Goal: Task Accomplishment & Management: Manage account settings

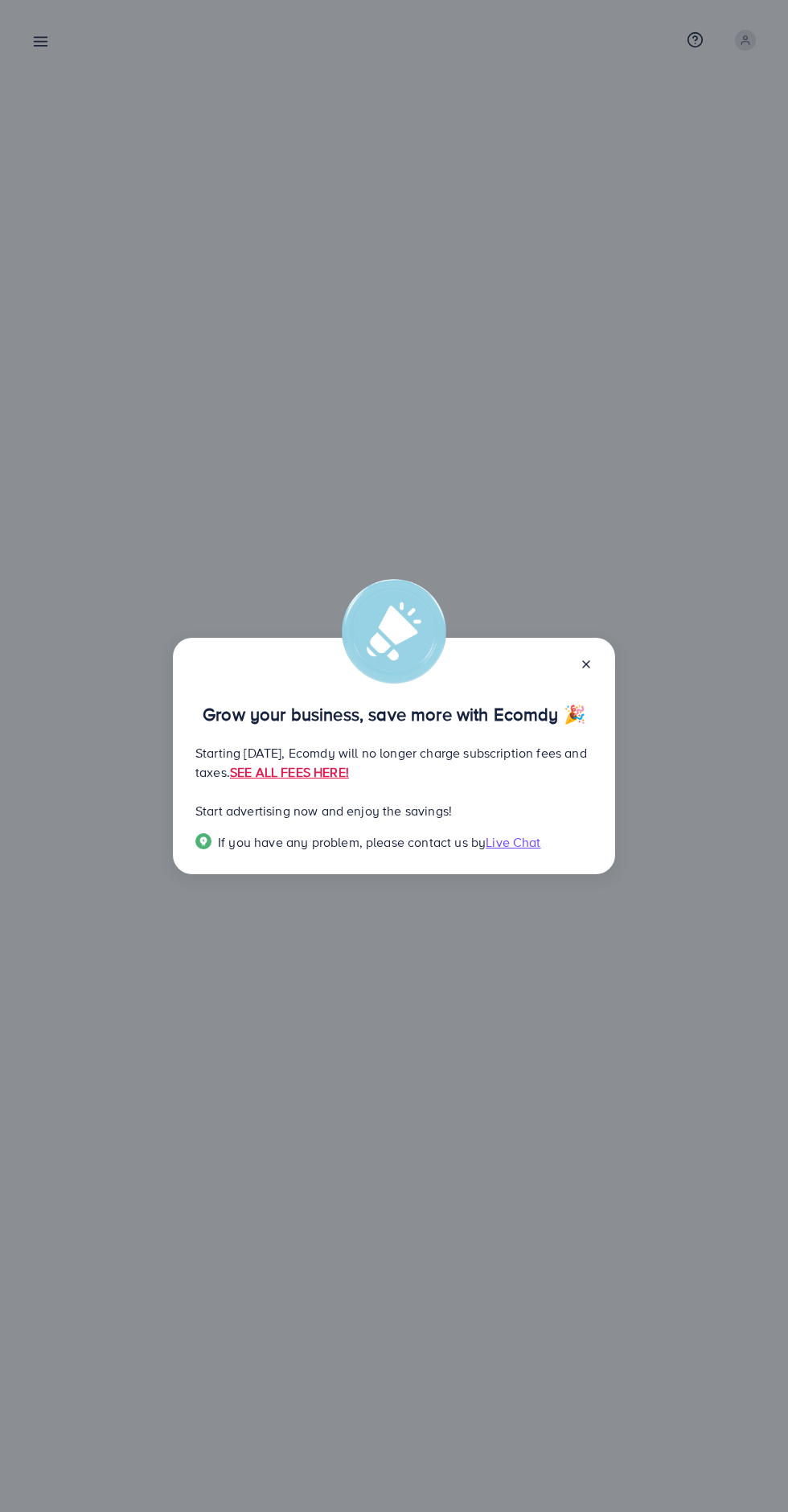
click at [581, 665] on icon at bounding box center [586, 663] width 12 height 12
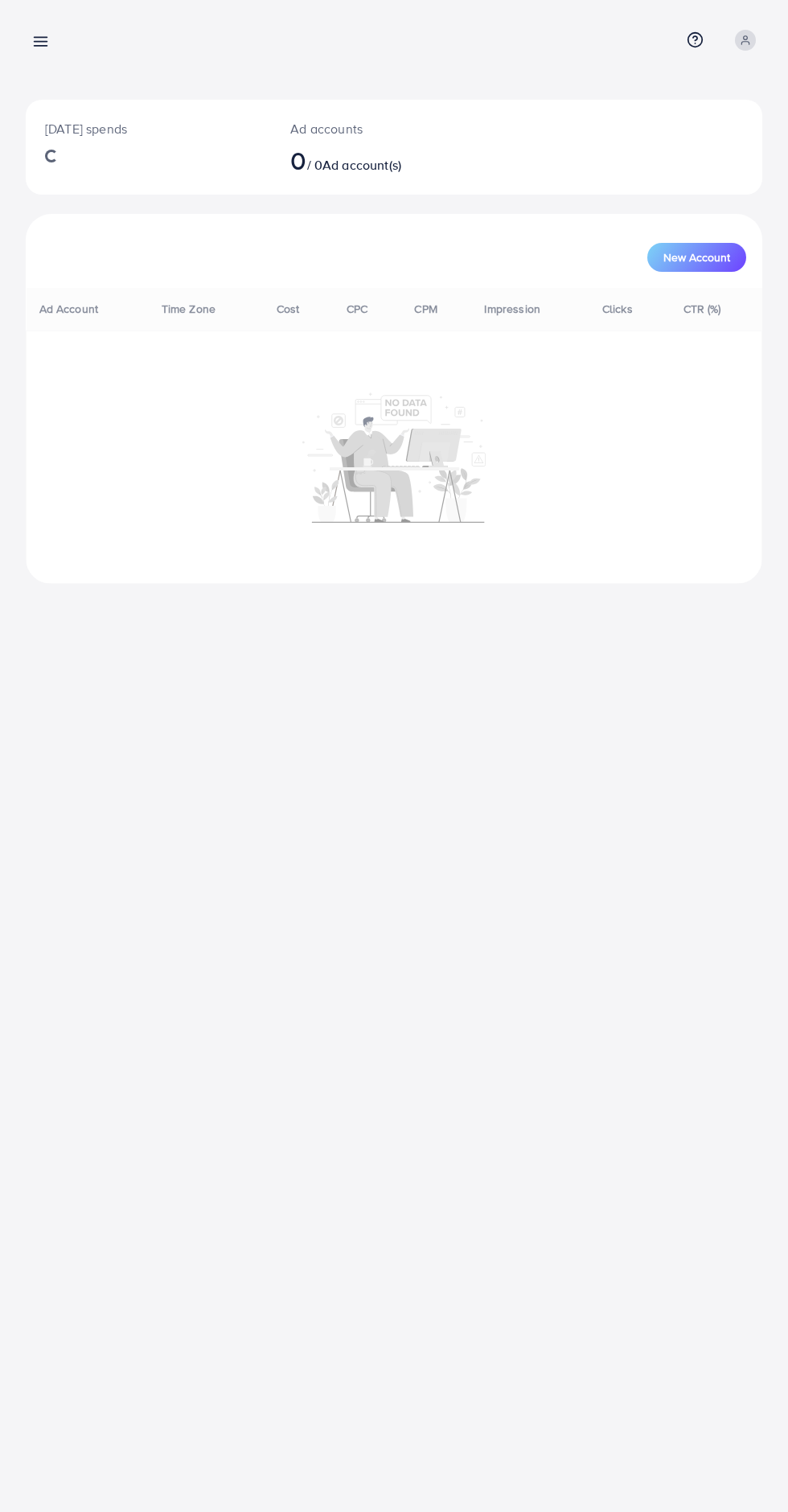
click at [78, 61] on nav "Overview Help Center Contact Support Term and policy About Us Profile Log out" at bounding box center [394, 40] width 737 height 57
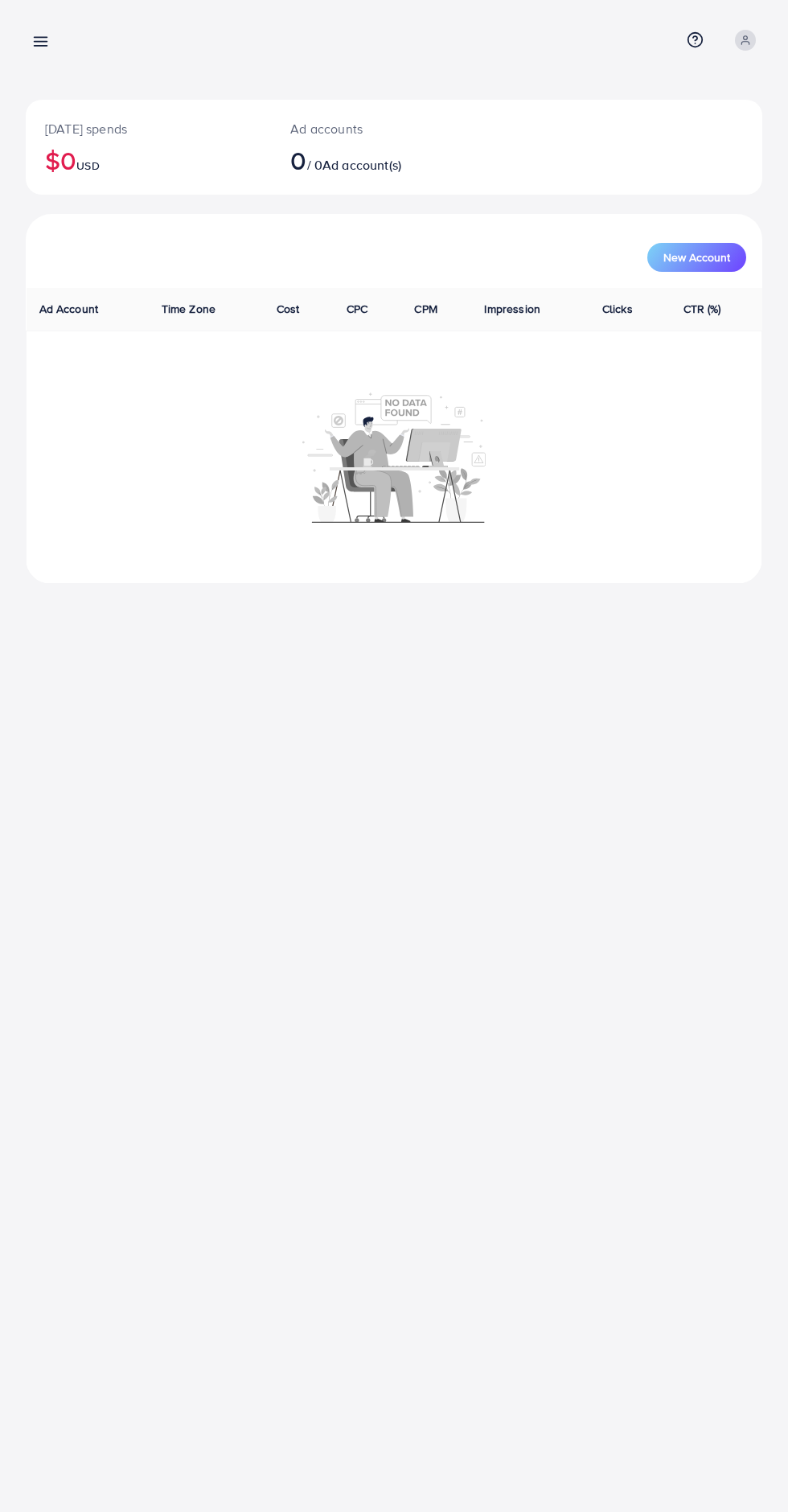
click at [43, 42] on line at bounding box center [40, 42] width 12 height 0
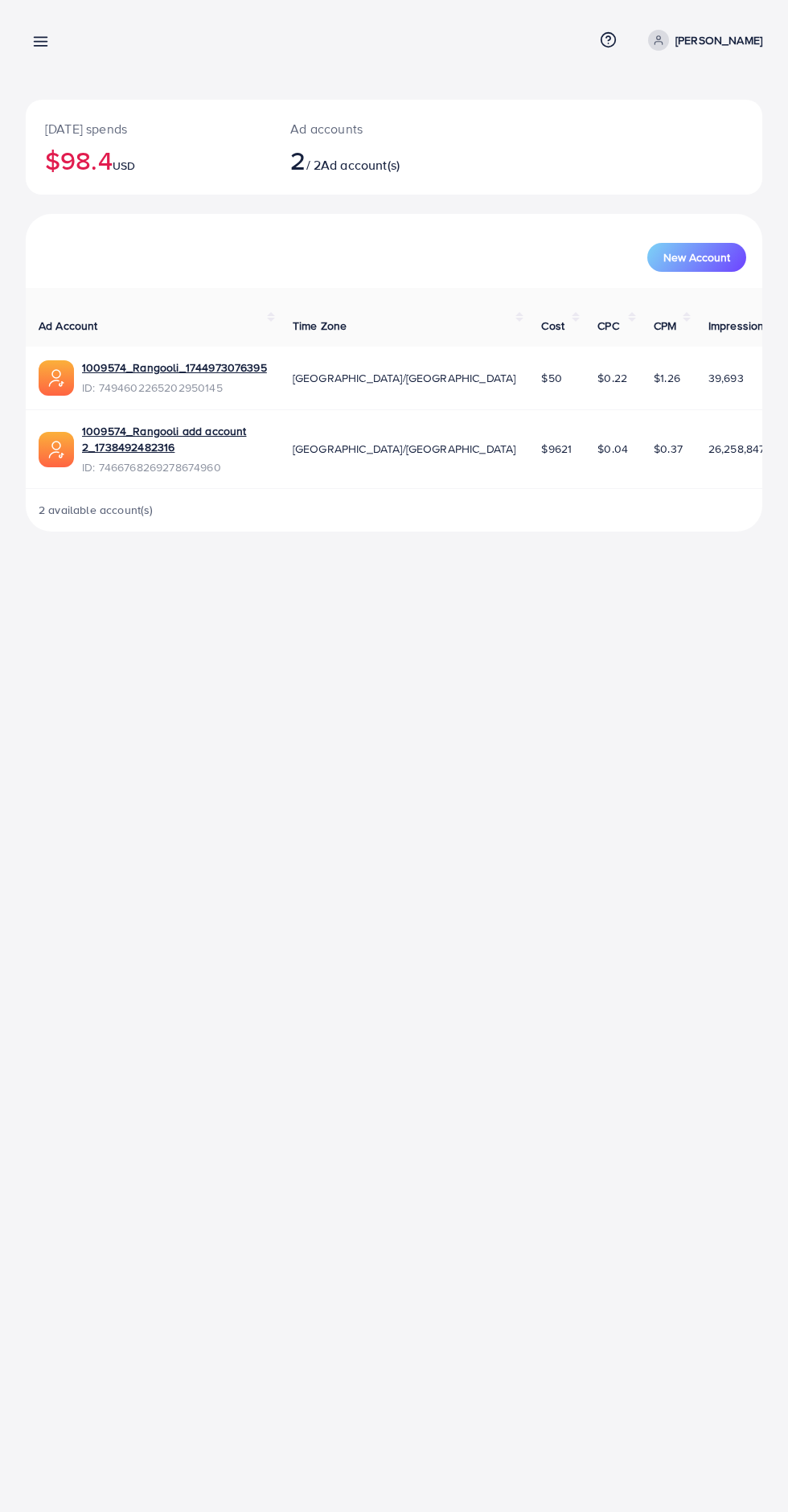
click at [33, 39] on icon at bounding box center [41, 41] width 17 height 17
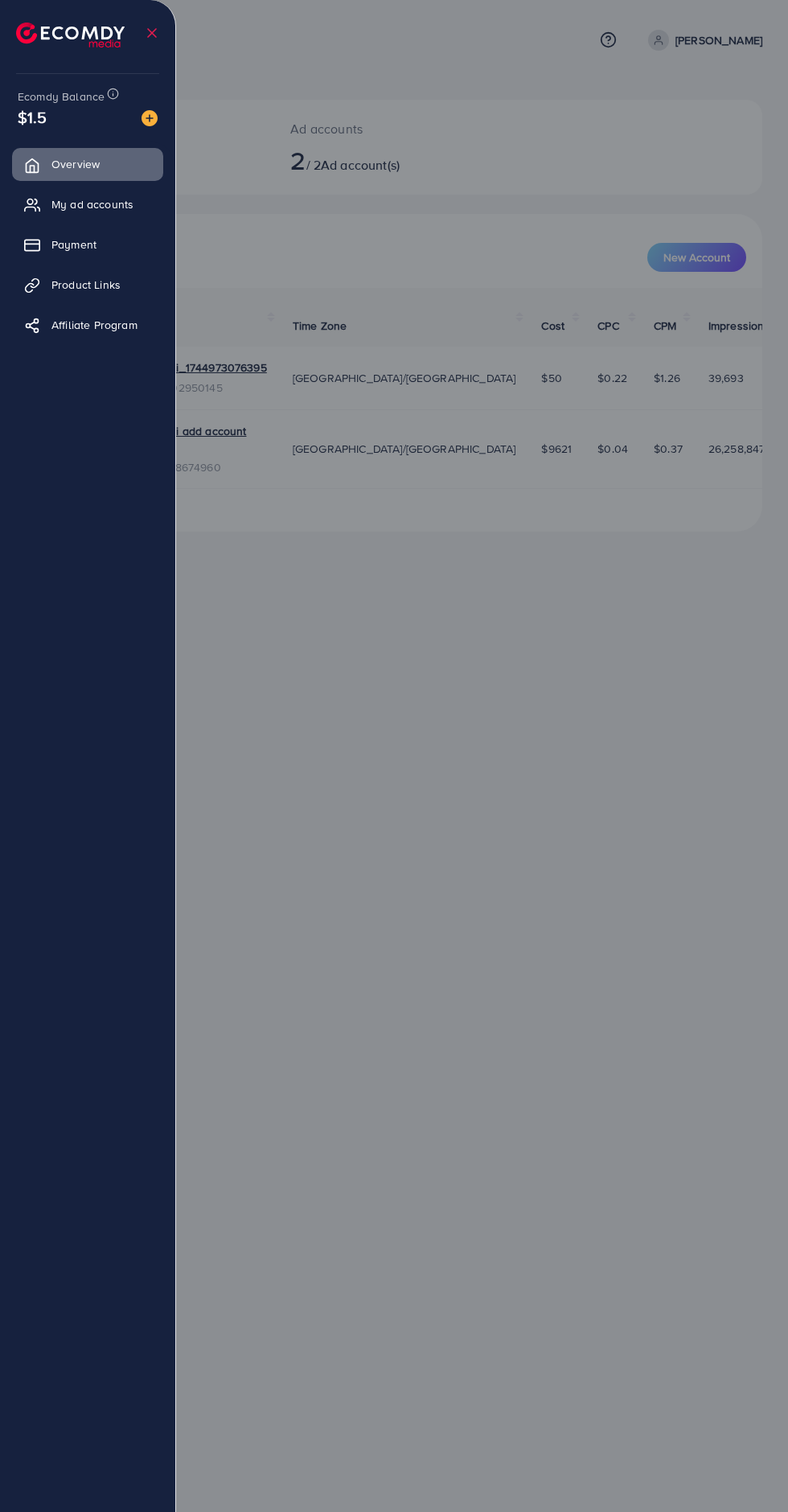
click at [99, 204] on span "My ad accounts" at bounding box center [93, 204] width 82 height 16
click at [114, 230] on link "Payment" at bounding box center [88, 245] width 151 height 33
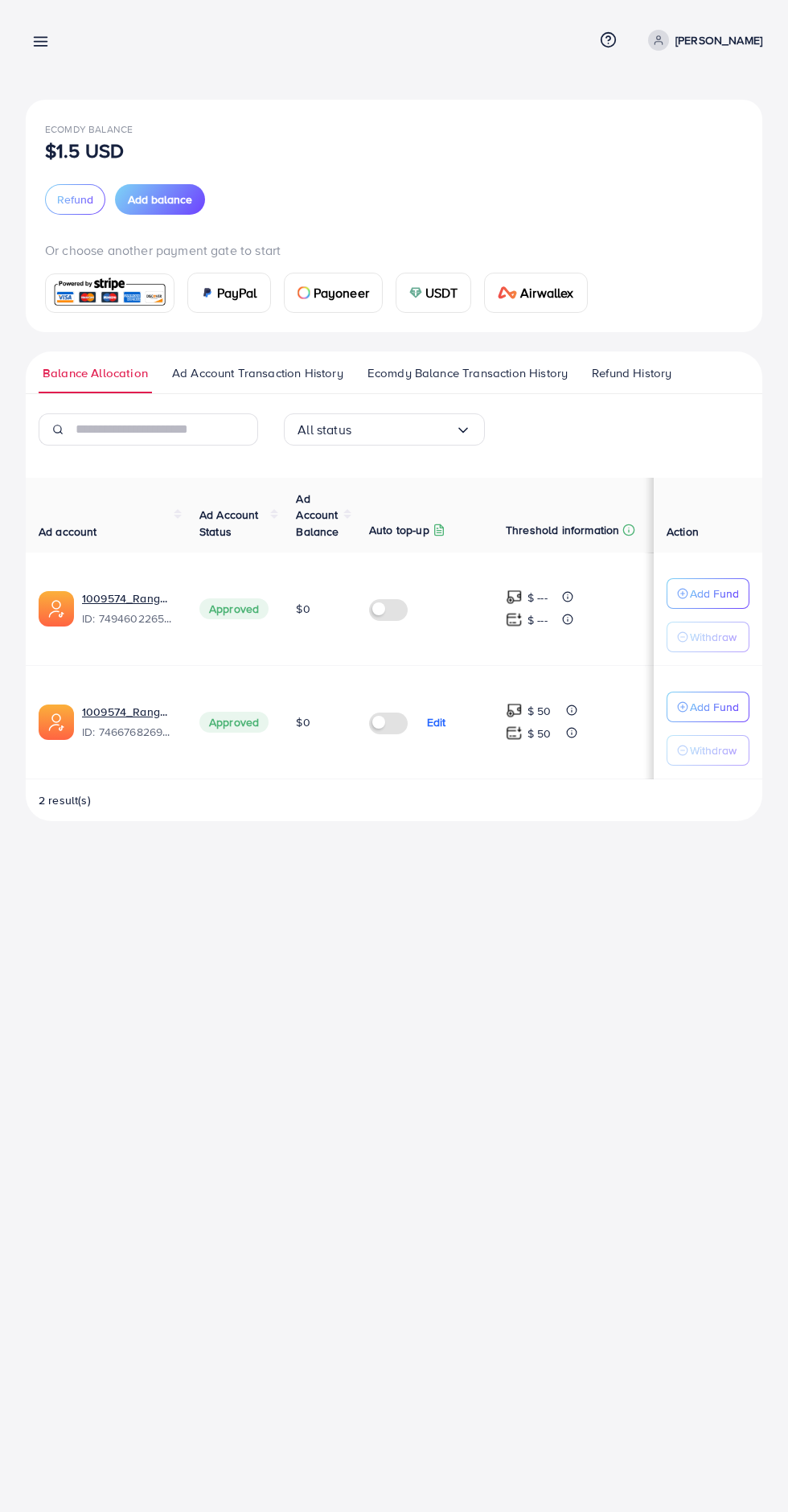
click at [51, 70] on div "Ecomdy Balance $1.5 USD Refund Add balance Or choose another payment gate to st…" at bounding box center [394, 423] width 788 height 847
click at [148, 201] on span "Add balance" at bounding box center [160, 199] width 64 height 16
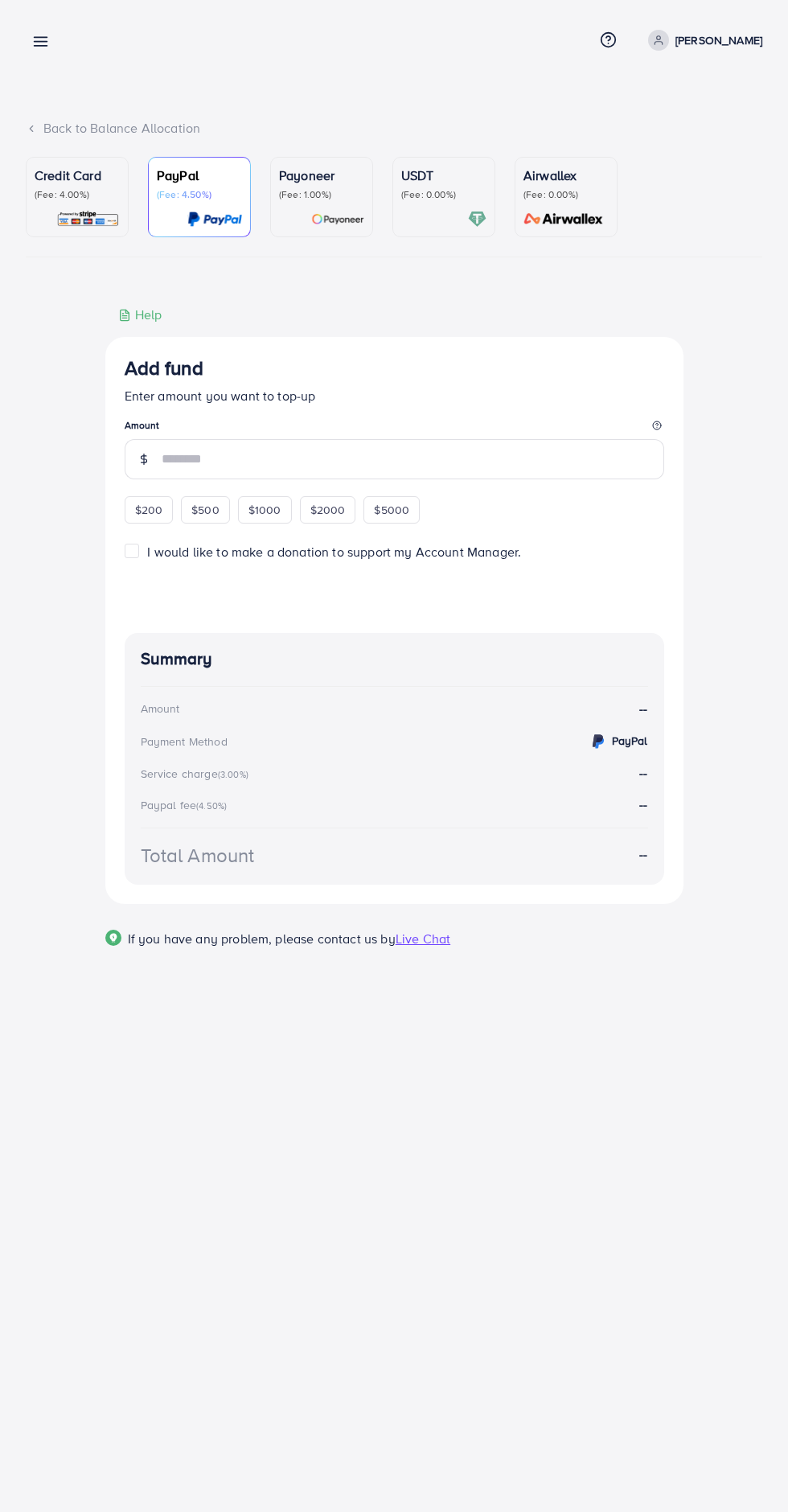
click at [55, 219] on div at bounding box center [77, 218] width 85 height 18
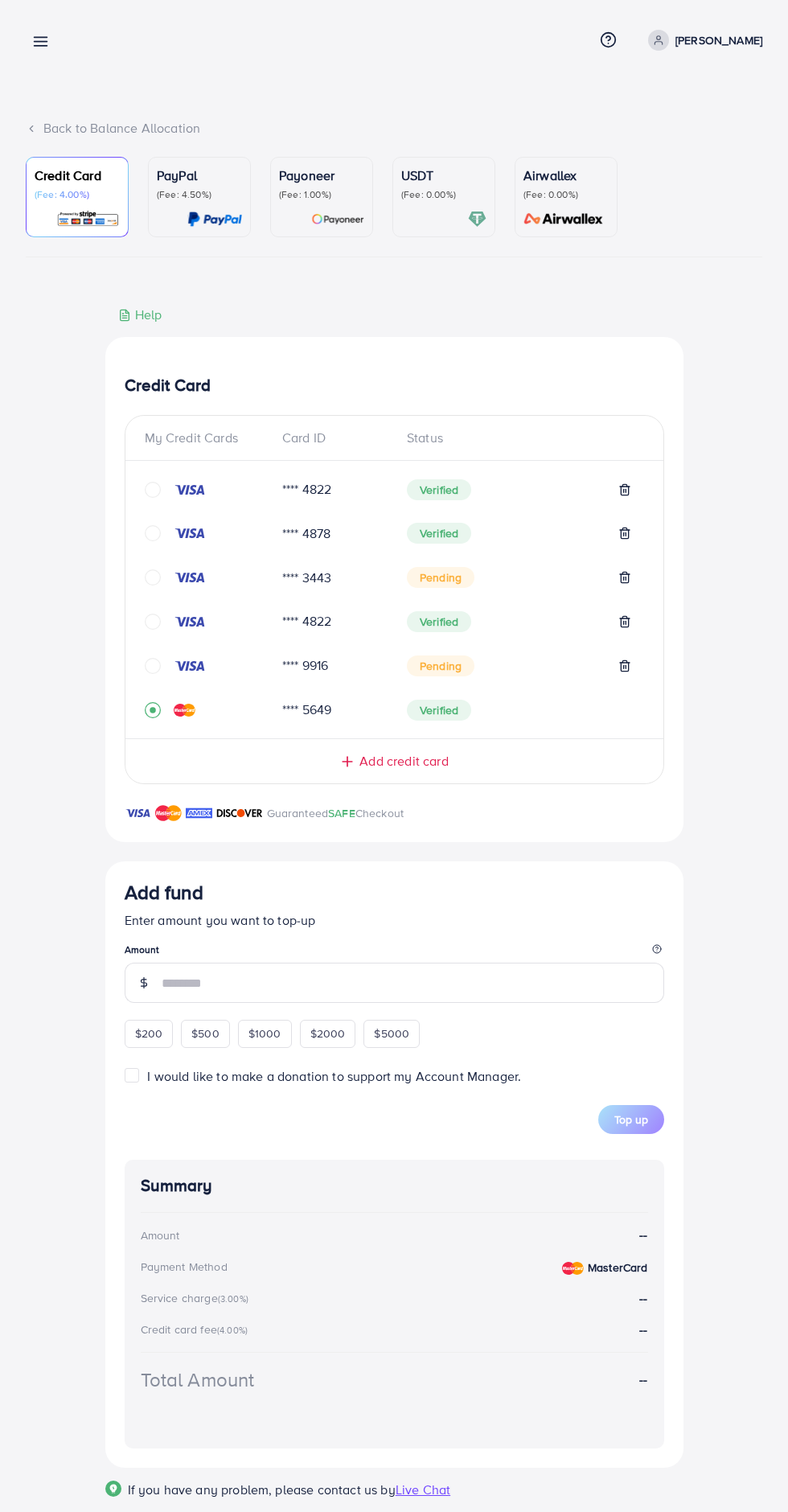
click at [151, 493] on icon "circle" at bounding box center [152, 489] width 16 height 16
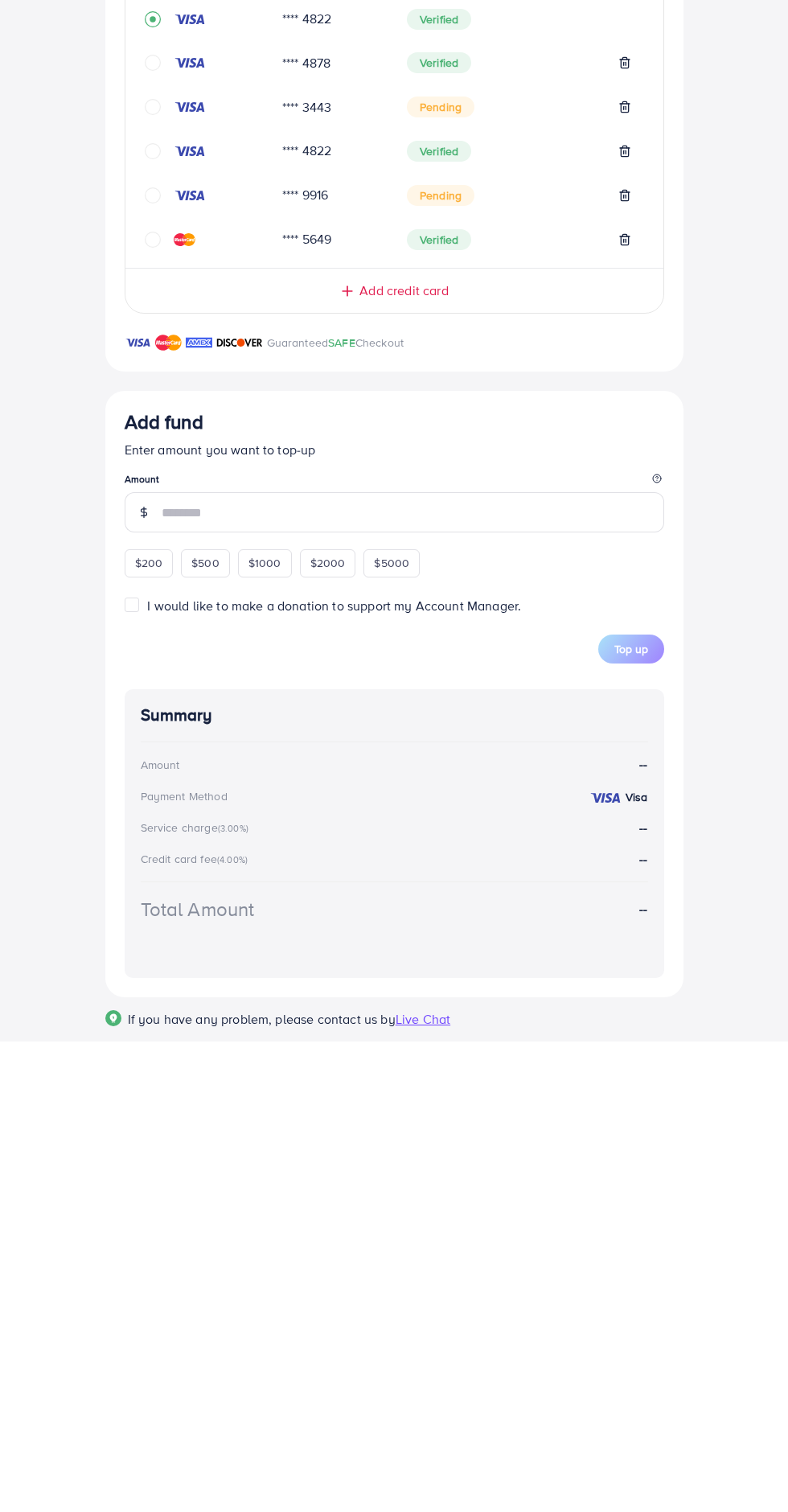
click at [275, 1045] on div "$1000" at bounding box center [265, 1033] width 54 height 28
type input "****"
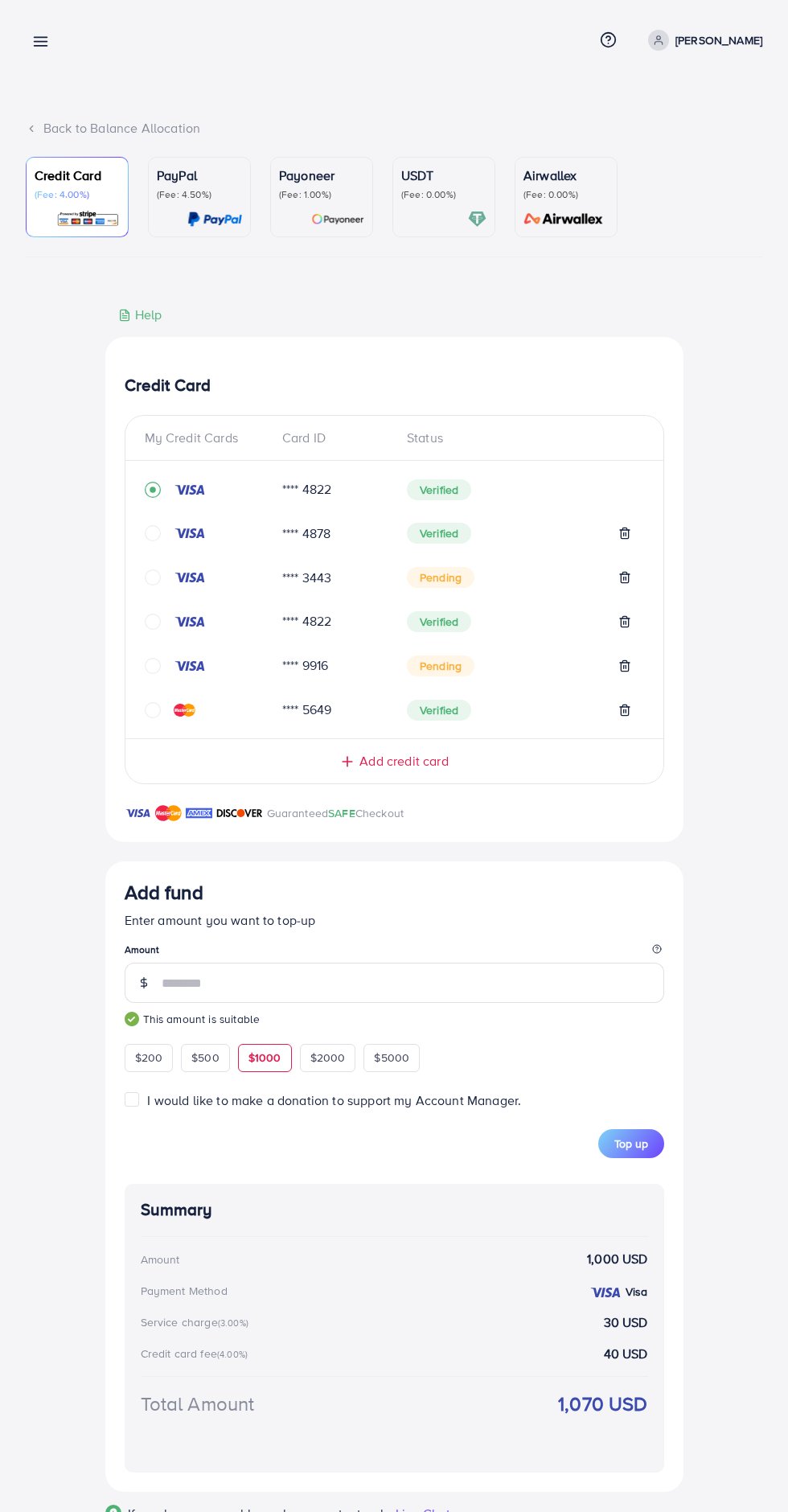
click at [647, 1149] on button "Top up" at bounding box center [631, 1144] width 66 height 29
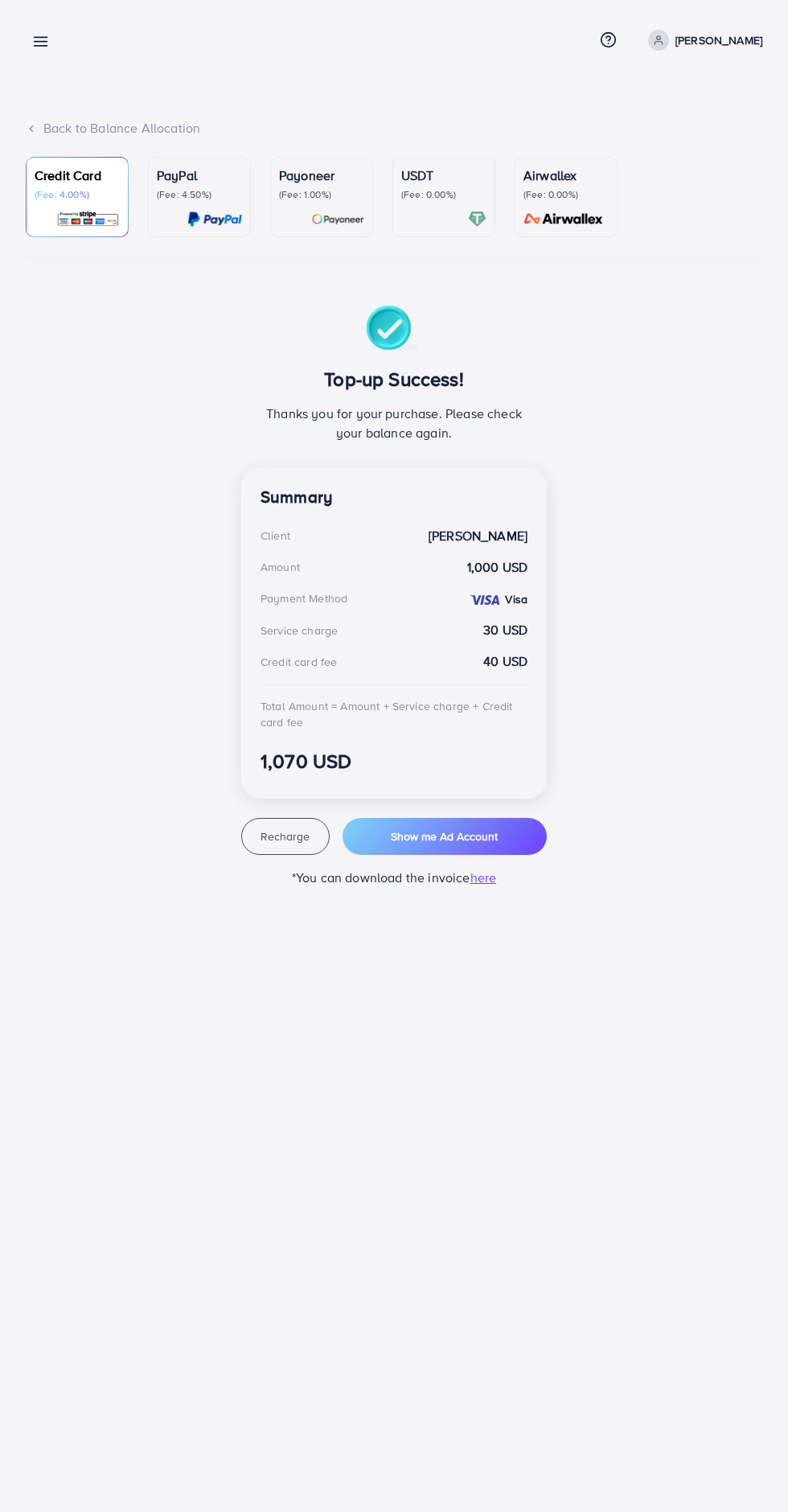
click at [40, 42] on line at bounding box center [40, 42] width 12 height 0
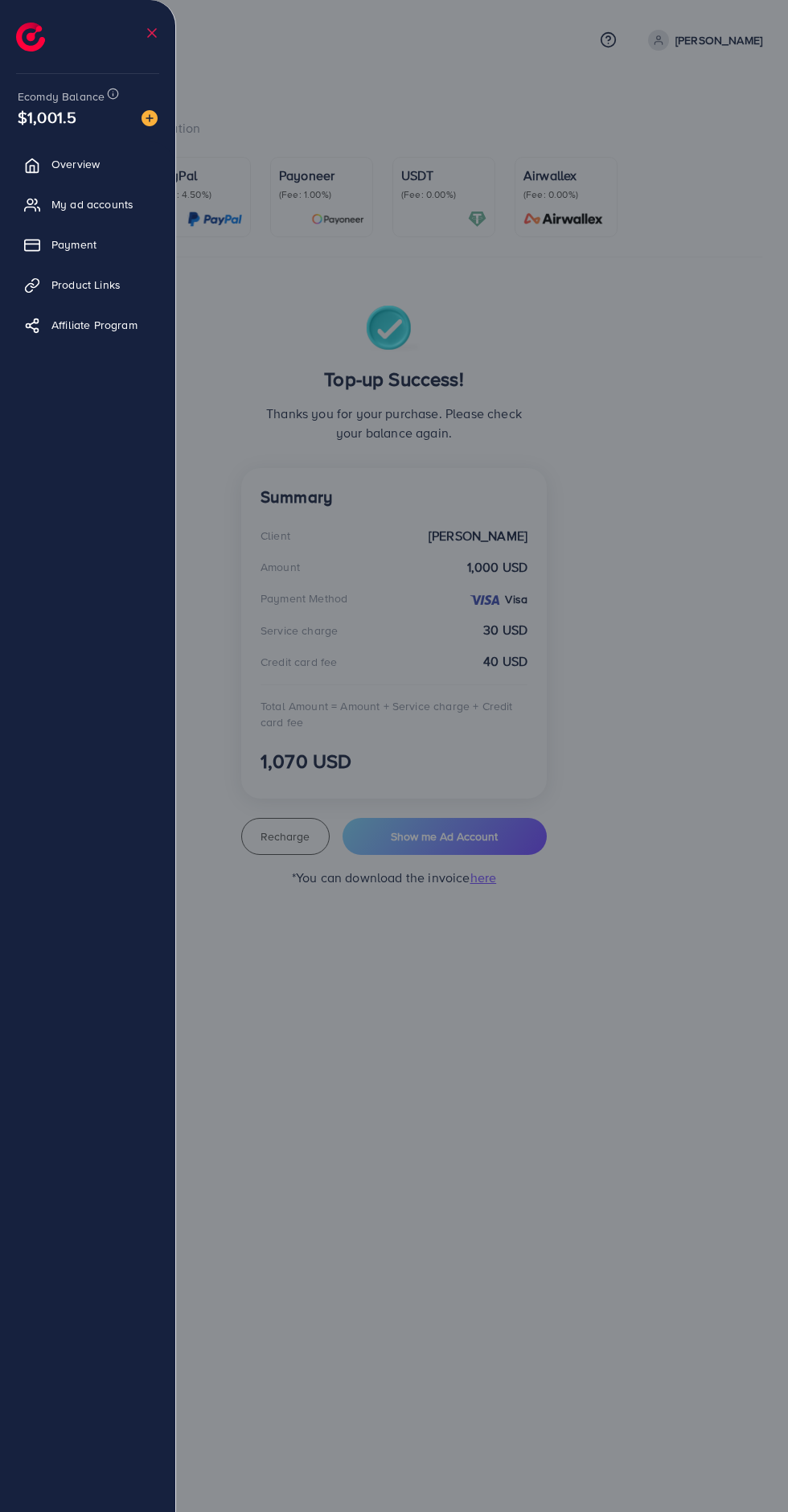
click at [653, 1161] on div at bounding box center [394, 906] width 788 height 1813
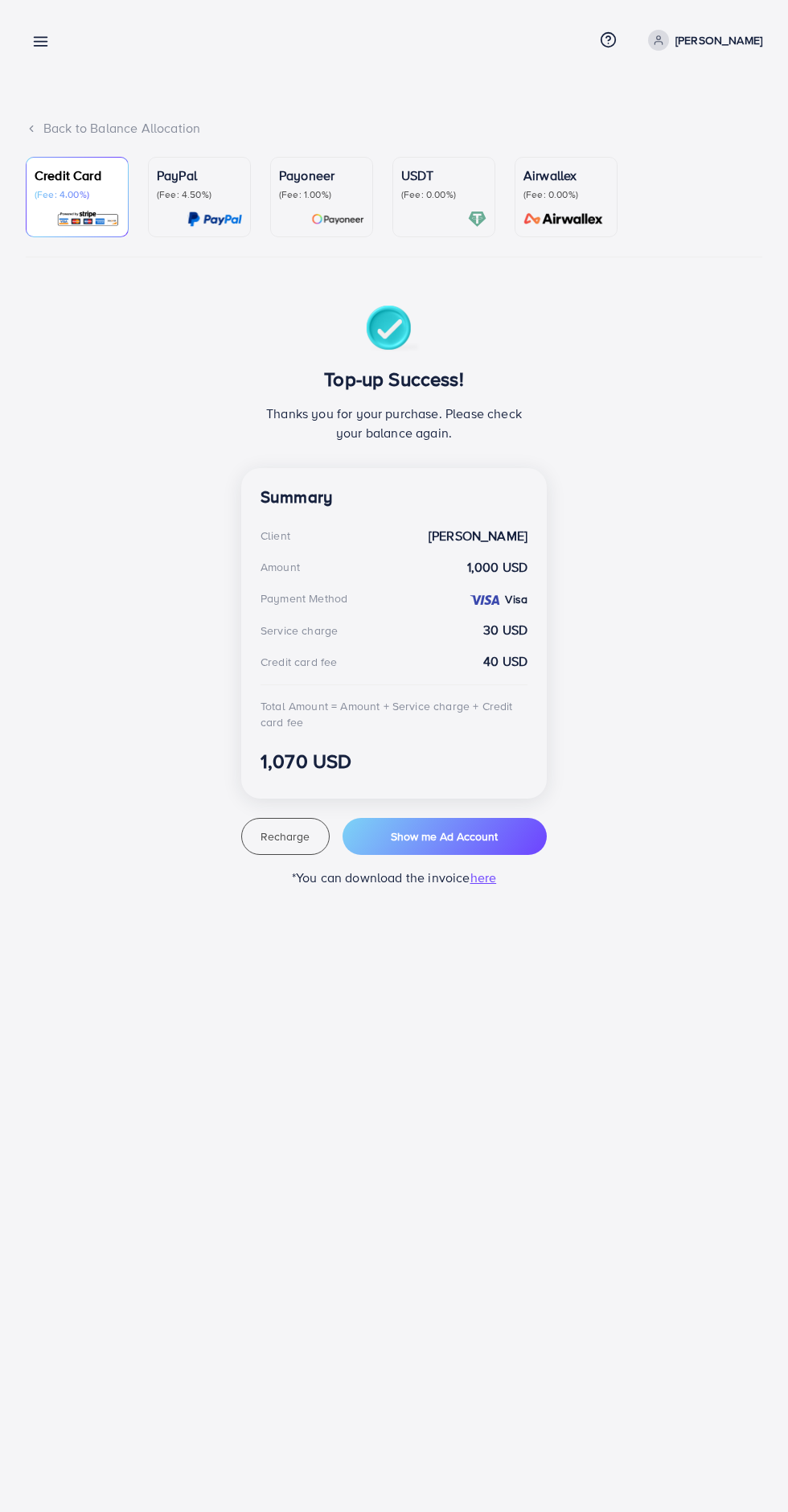
click at [40, 42] on line at bounding box center [40, 42] width 12 height 0
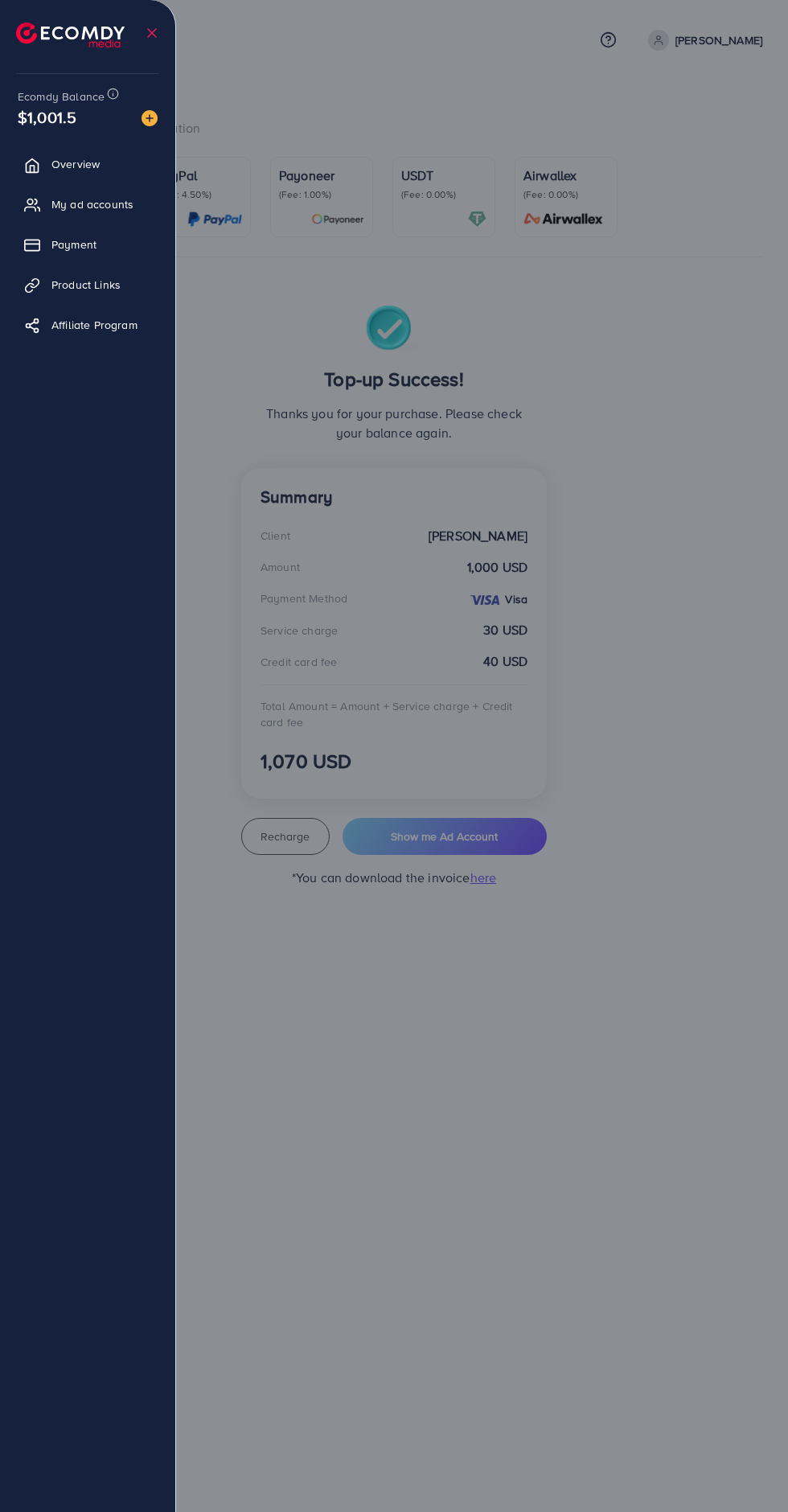
click at [264, 378] on div at bounding box center [394, 906] width 788 height 1813
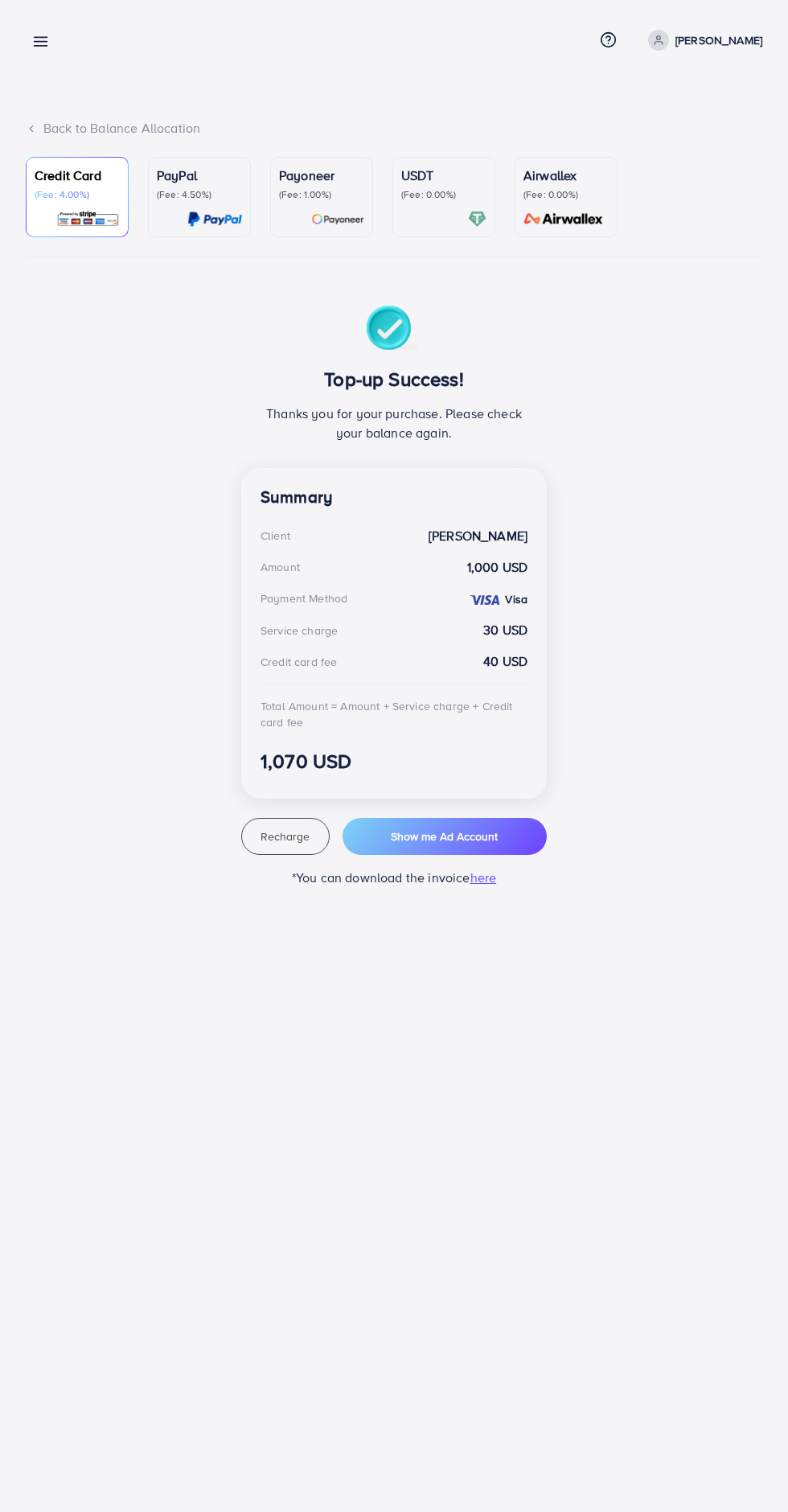
click at [43, 86] on div "Back to Balance Allocation Credit Card (Fee: 4.00%) PayPal (Fee: 4.50%) Payonee…" at bounding box center [394, 462] width 788 height 925
click at [40, 46] on line at bounding box center [40, 46] width 12 height 0
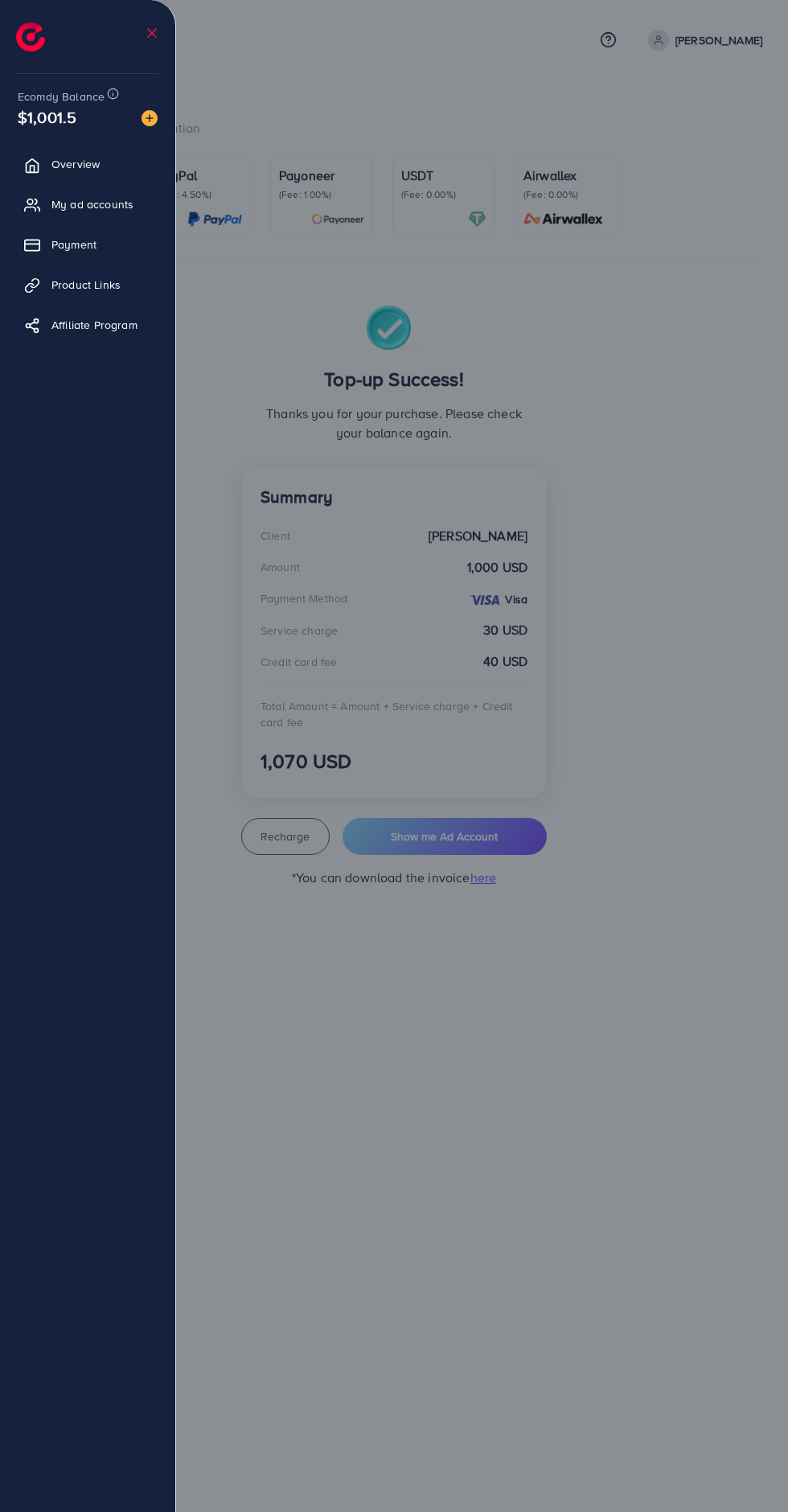
click at [63, 211] on span "My ad accounts" at bounding box center [93, 204] width 82 height 16
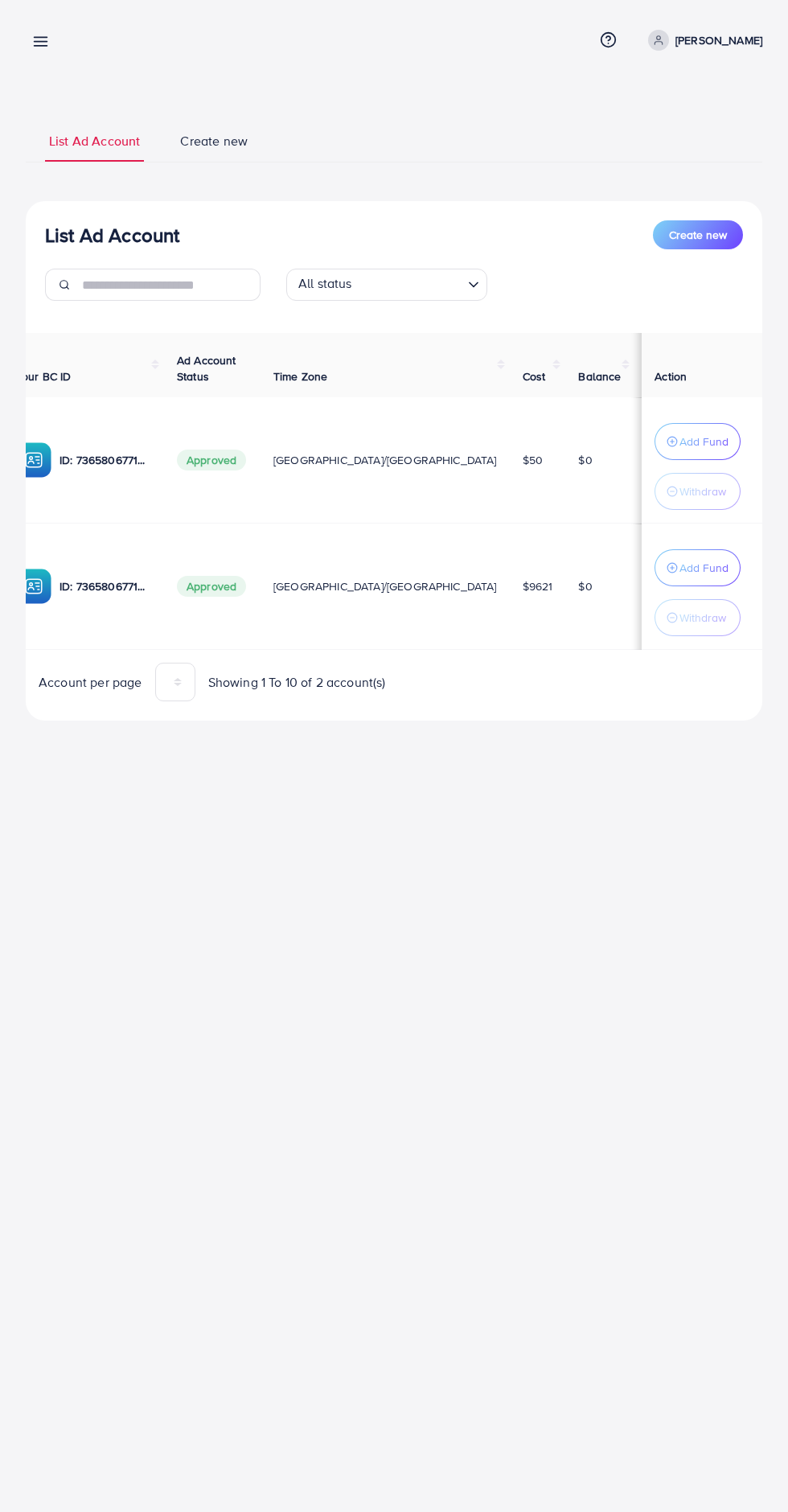
scroll to position [0, 239]
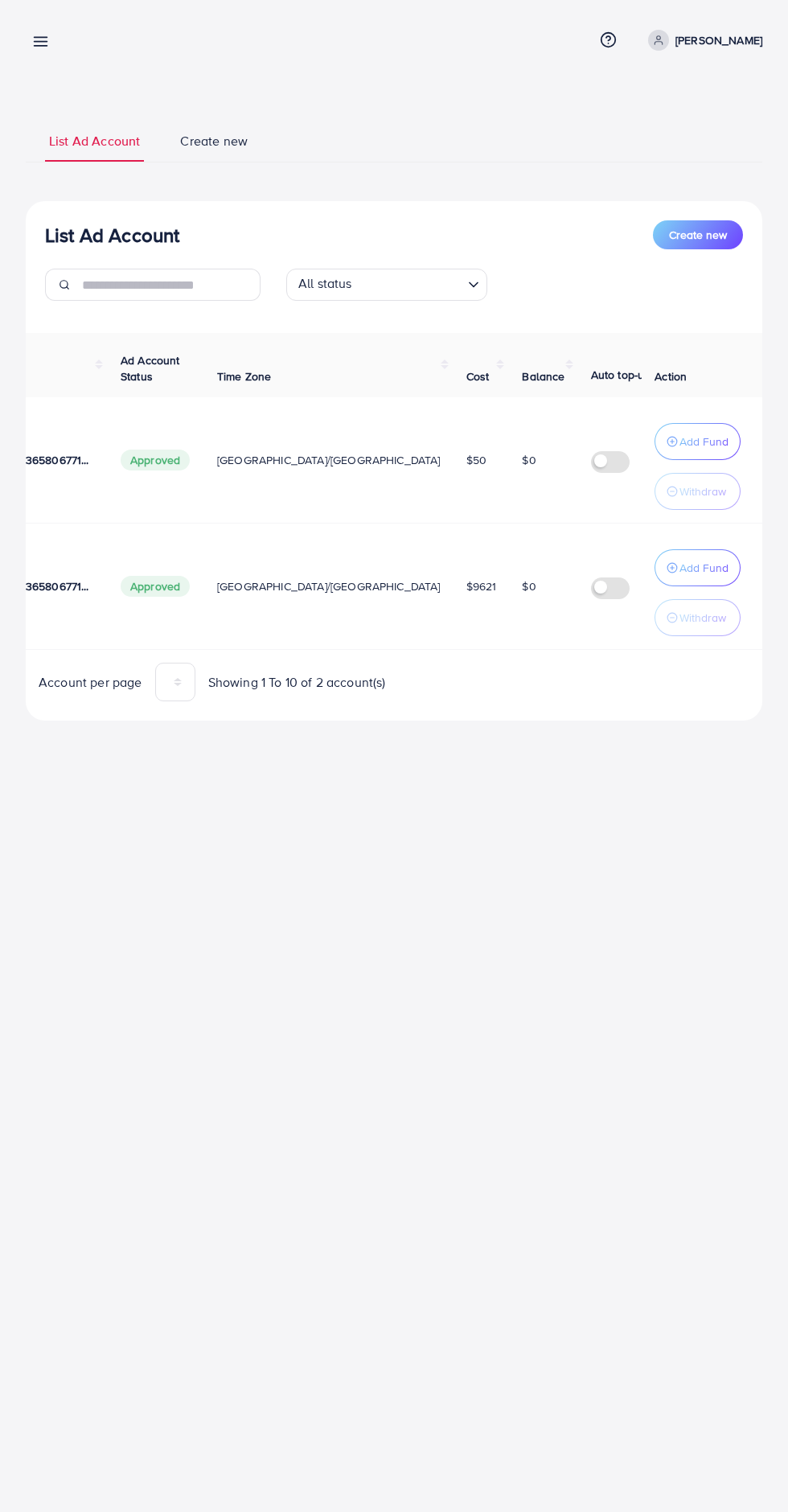
click at [715, 562] on p "Add Fund" at bounding box center [704, 567] width 49 height 19
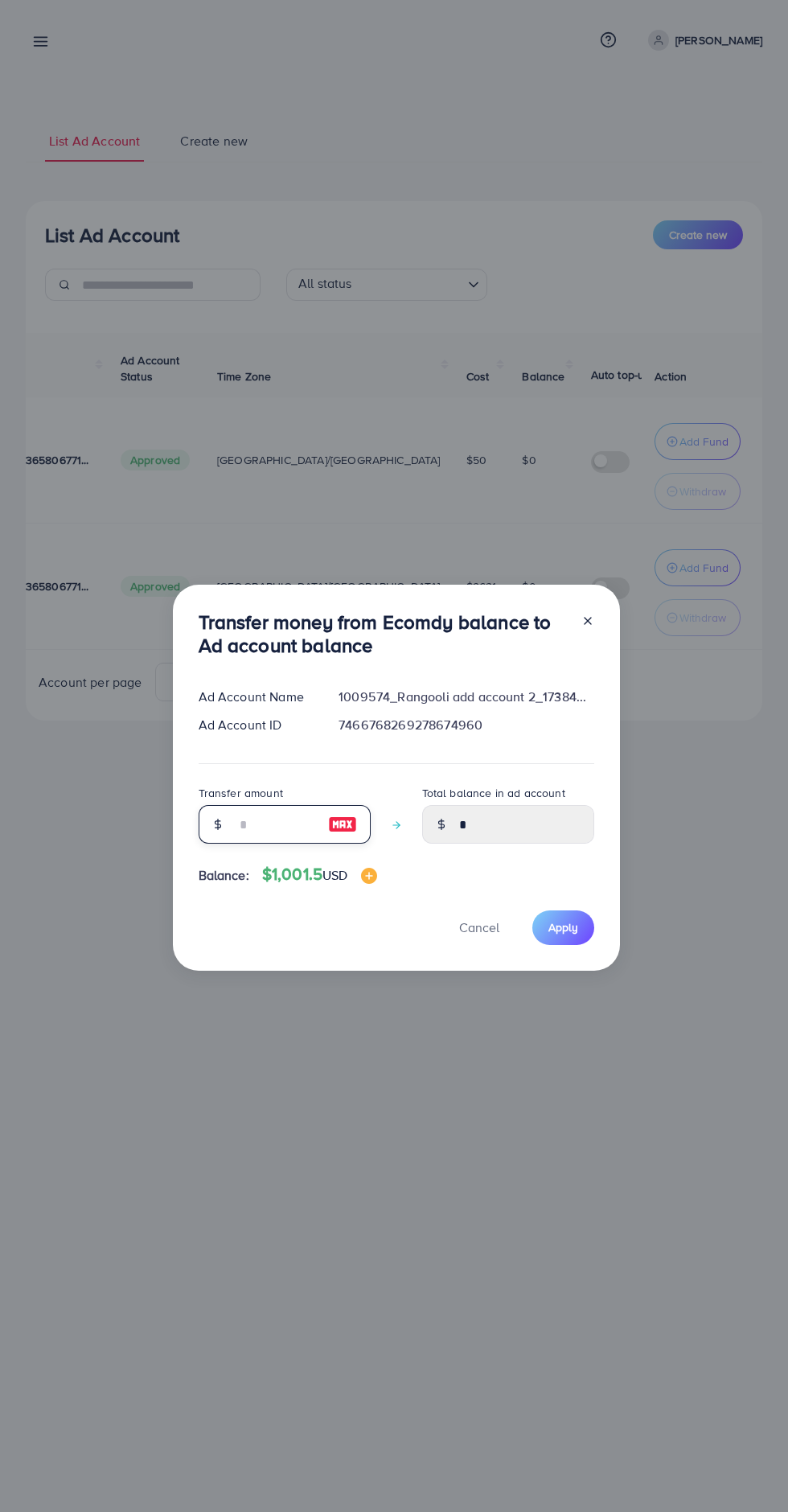
click at [304, 818] on input "number" at bounding box center [276, 824] width 80 height 38
type input "*"
type input "****"
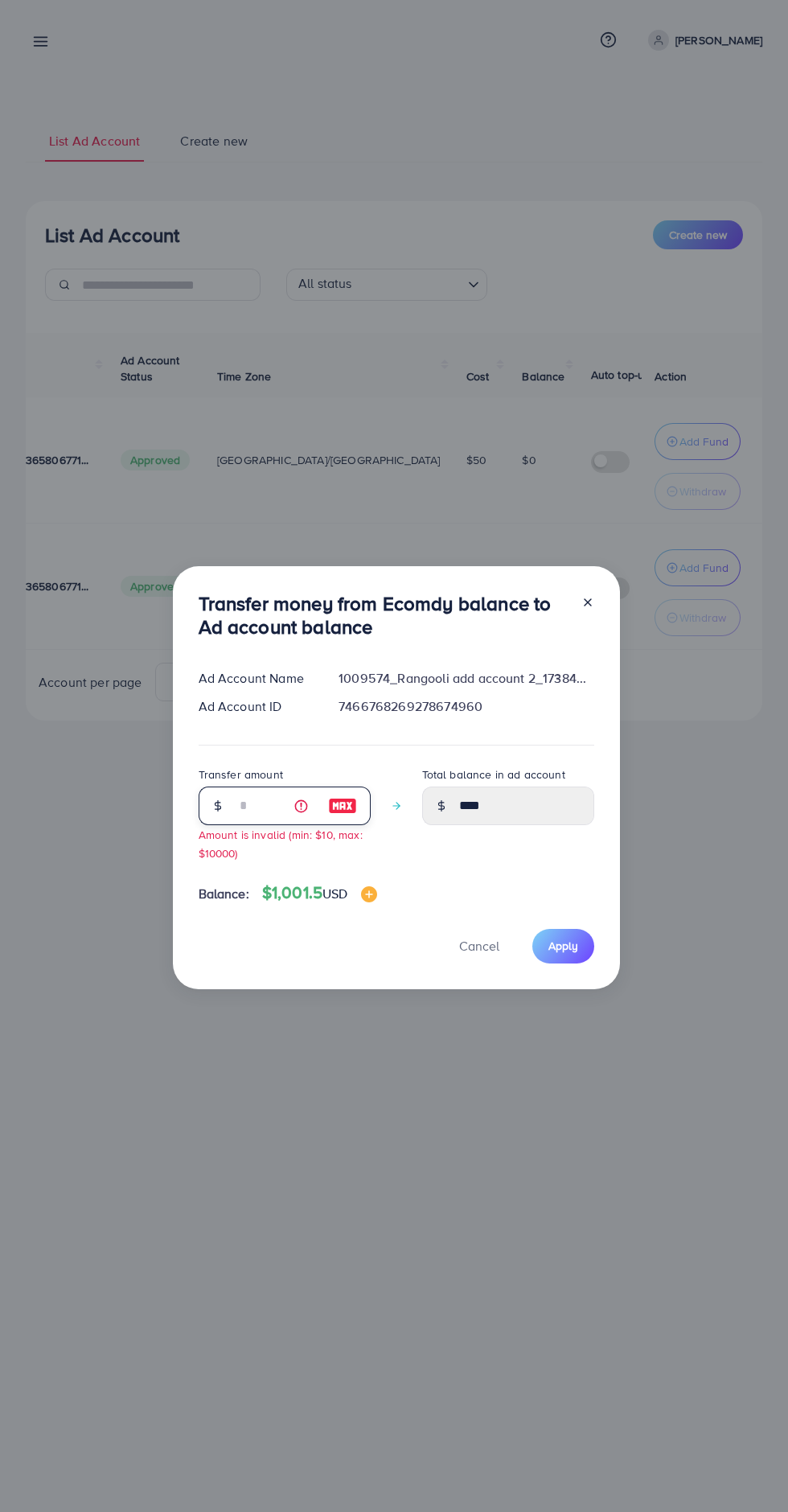
type input "**"
type input "*****"
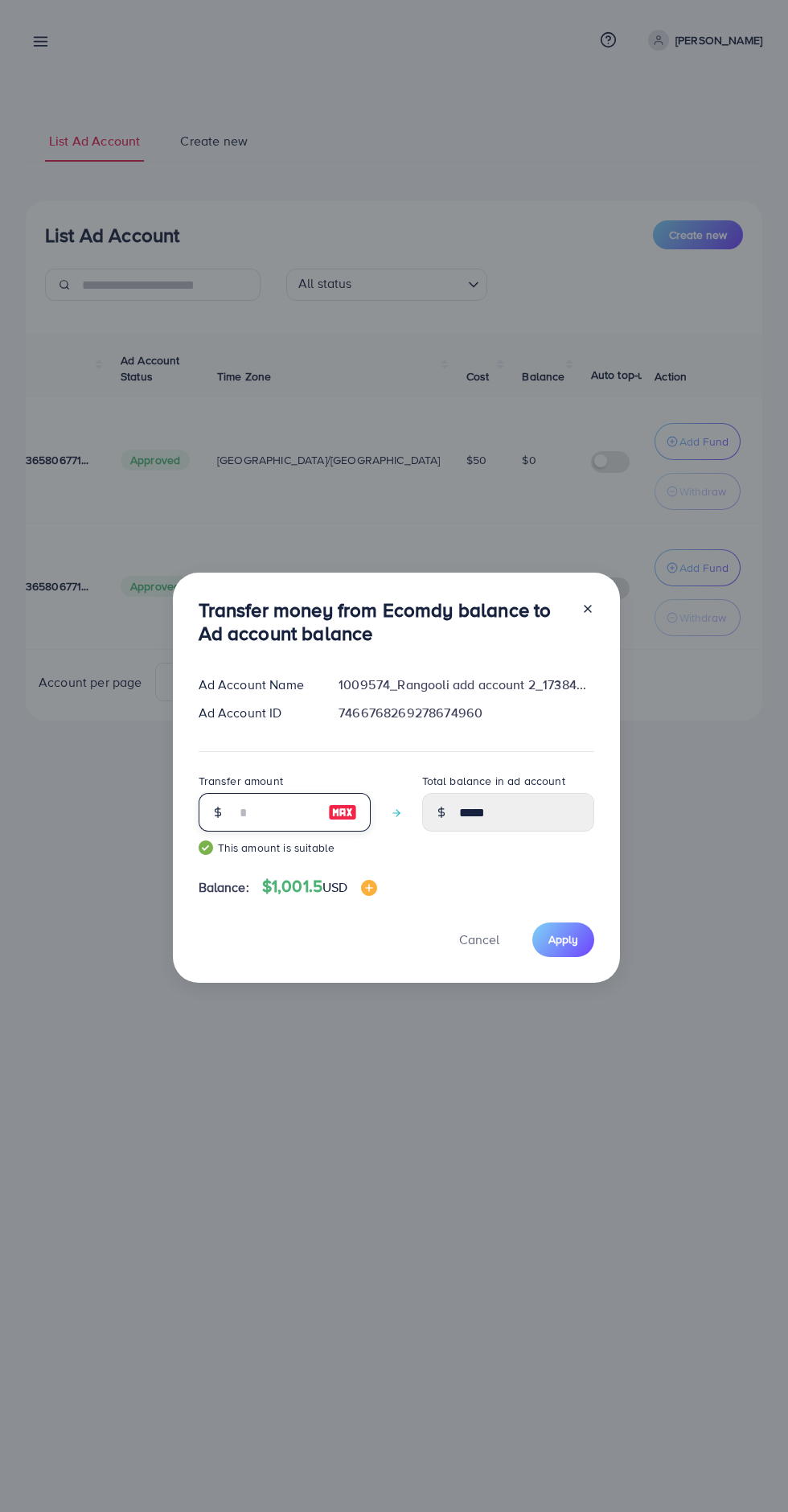
type input "**"
click at [714, 803] on div "Transfer money from Ecomdy balance to Ad account balance Ad Account Name 100957…" at bounding box center [394, 756] width 788 height 1512
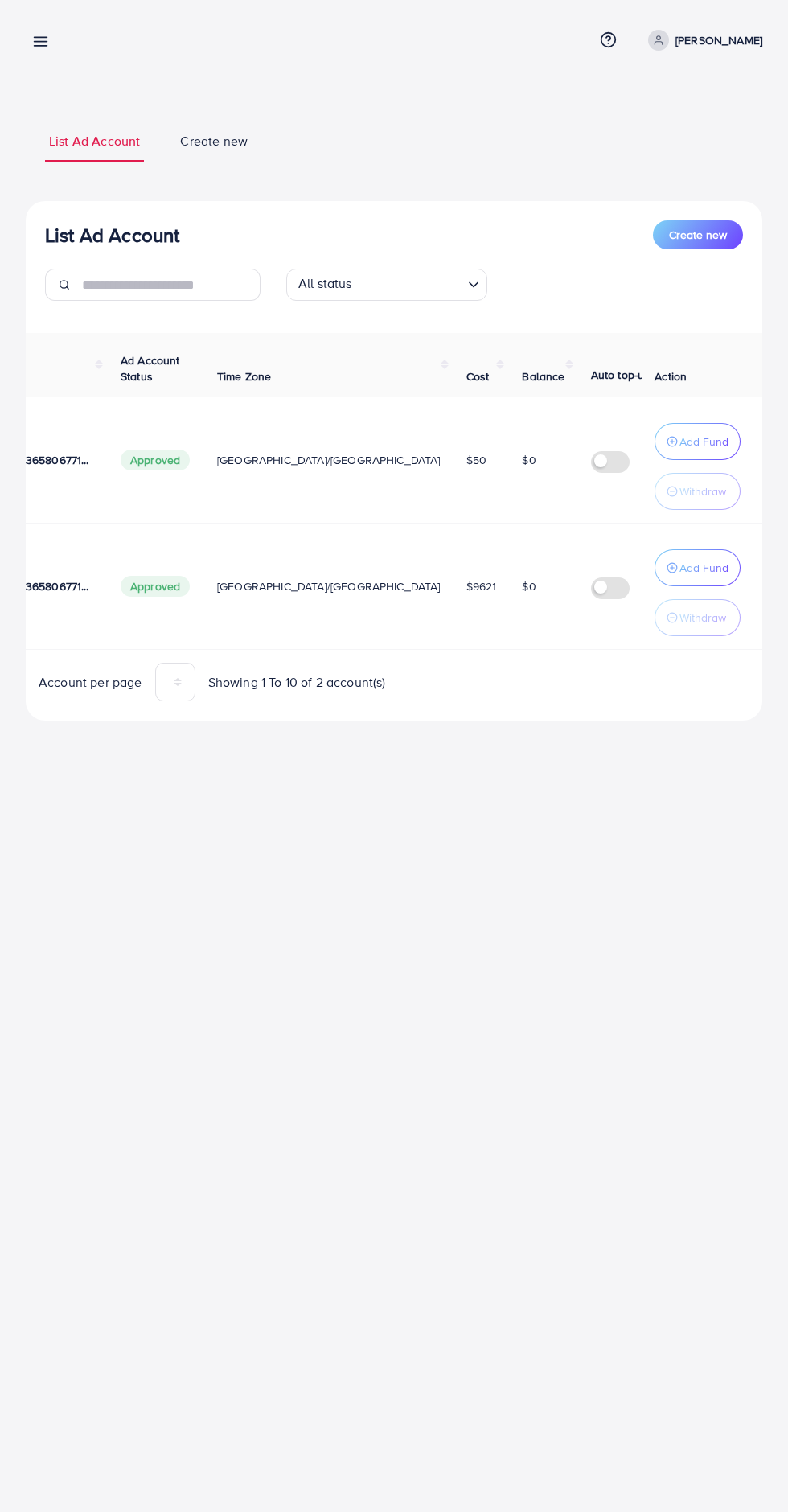
click at [723, 624] on p "Withdraw" at bounding box center [703, 617] width 47 height 19
click at [710, 616] on p "Withdraw" at bounding box center [703, 617] width 47 height 19
click at [709, 499] on p "Withdraw" at bounding box center [703, 491] width 47 height 19
click at [717, 440] on p "Add Fund" at bounding box center [704, 441] width 49 height 19
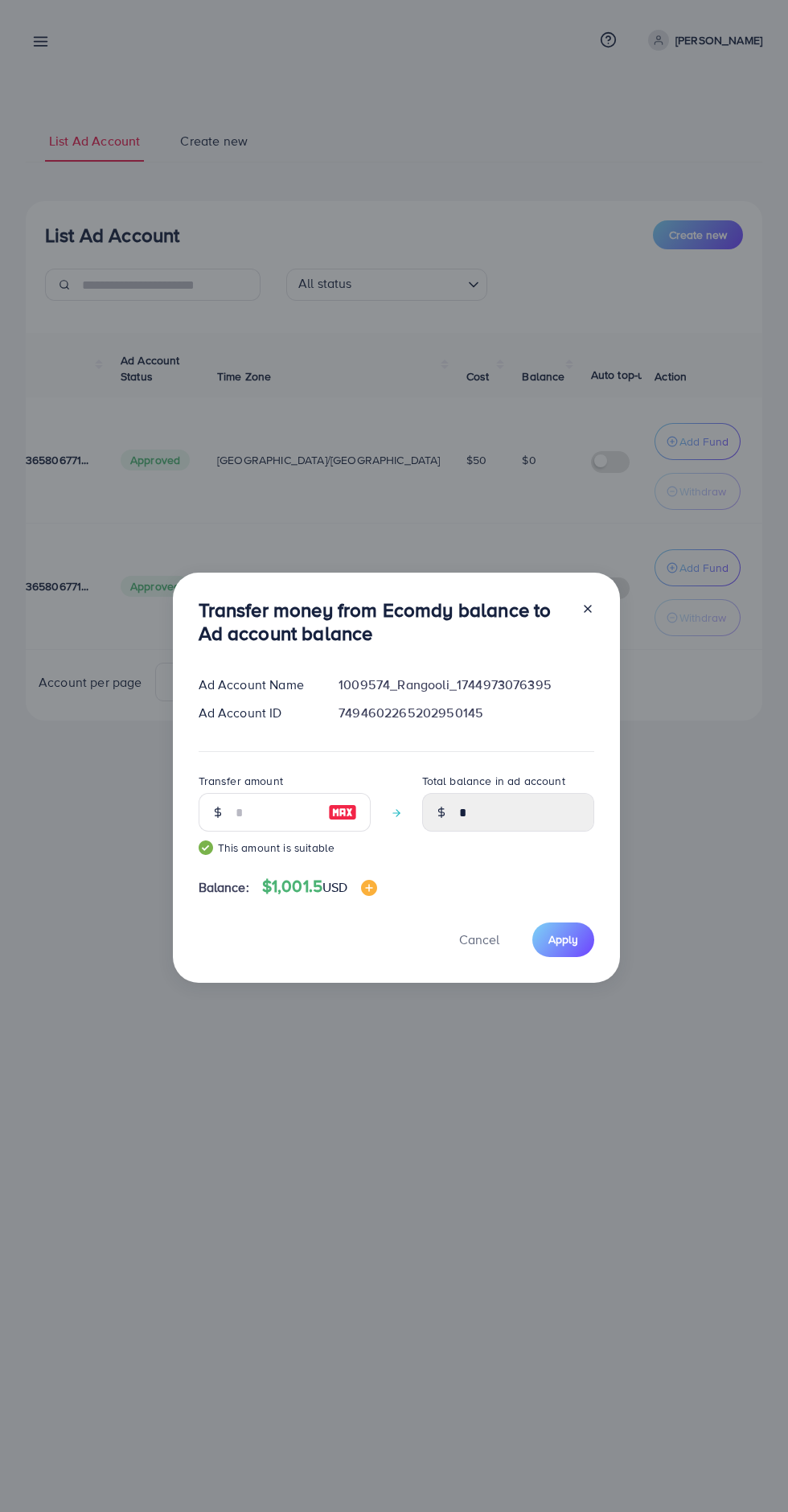
click at [586, 609] on line at bounding box center [588, 609] width 7 height 7
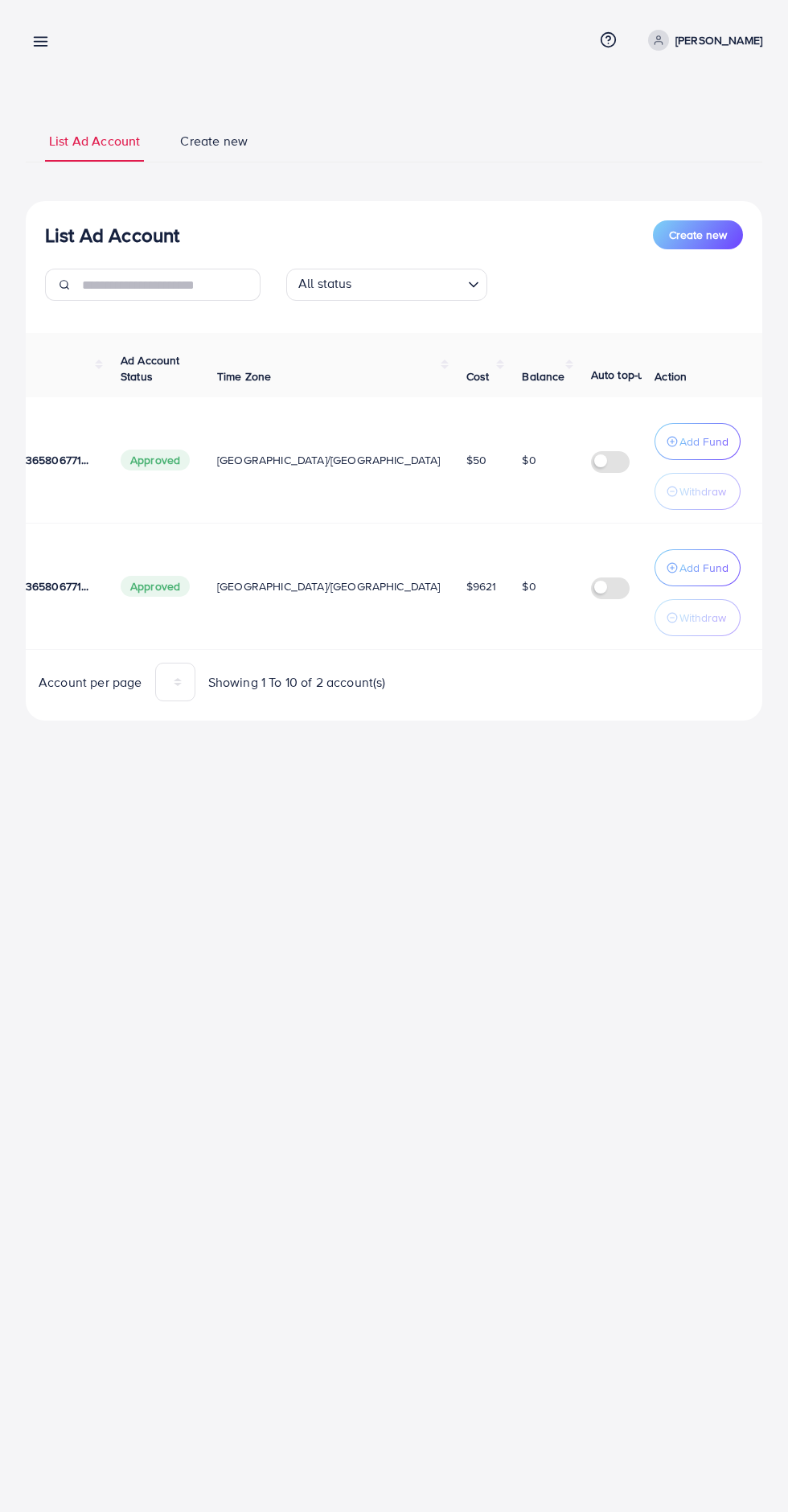
click at [719, 453] on button "Add Fund" at bounding box center [698, 441] width 86 height 37
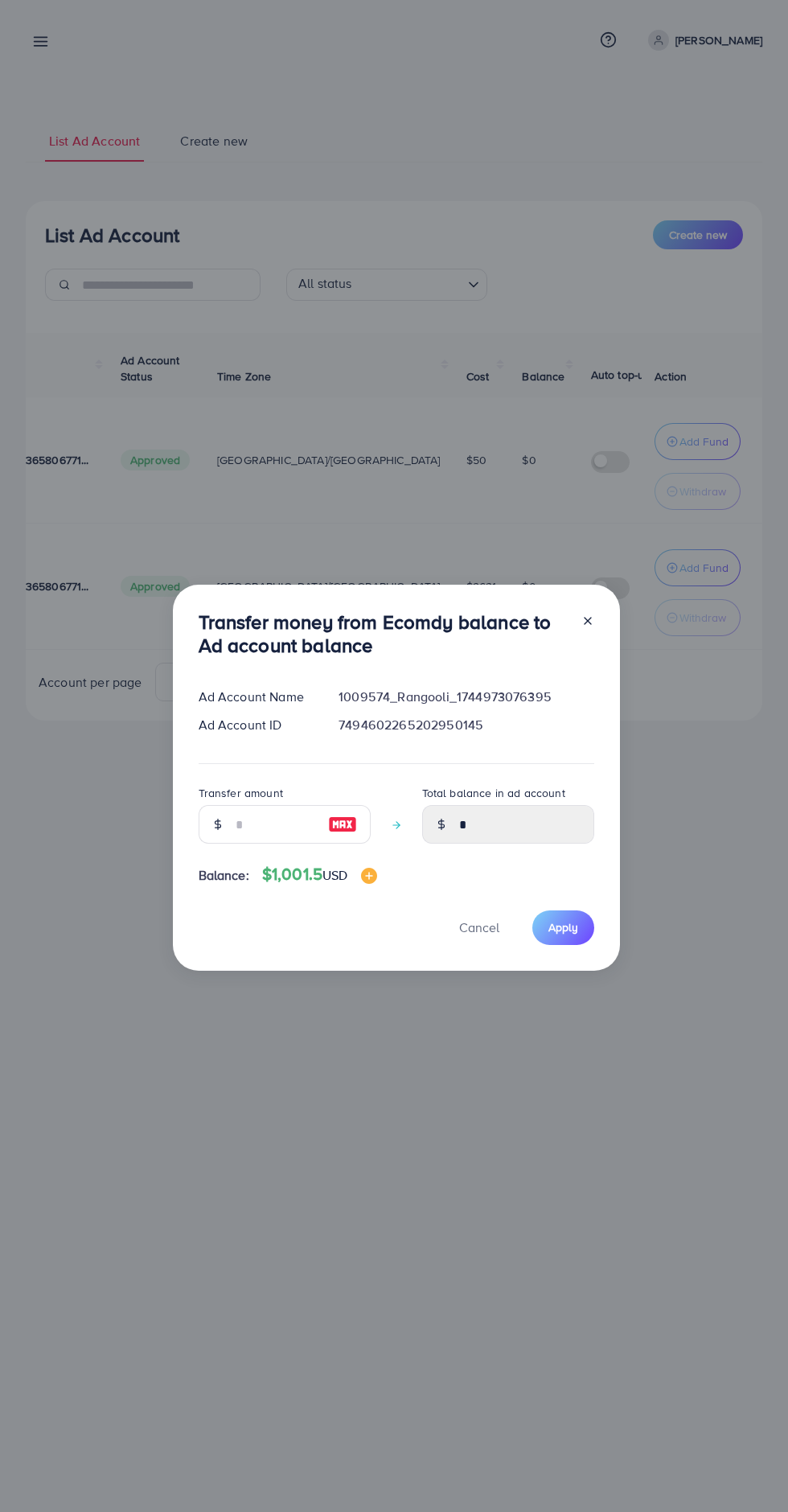
click at [586, 621] on line at bounding box center [588, 620] width 7 height 7
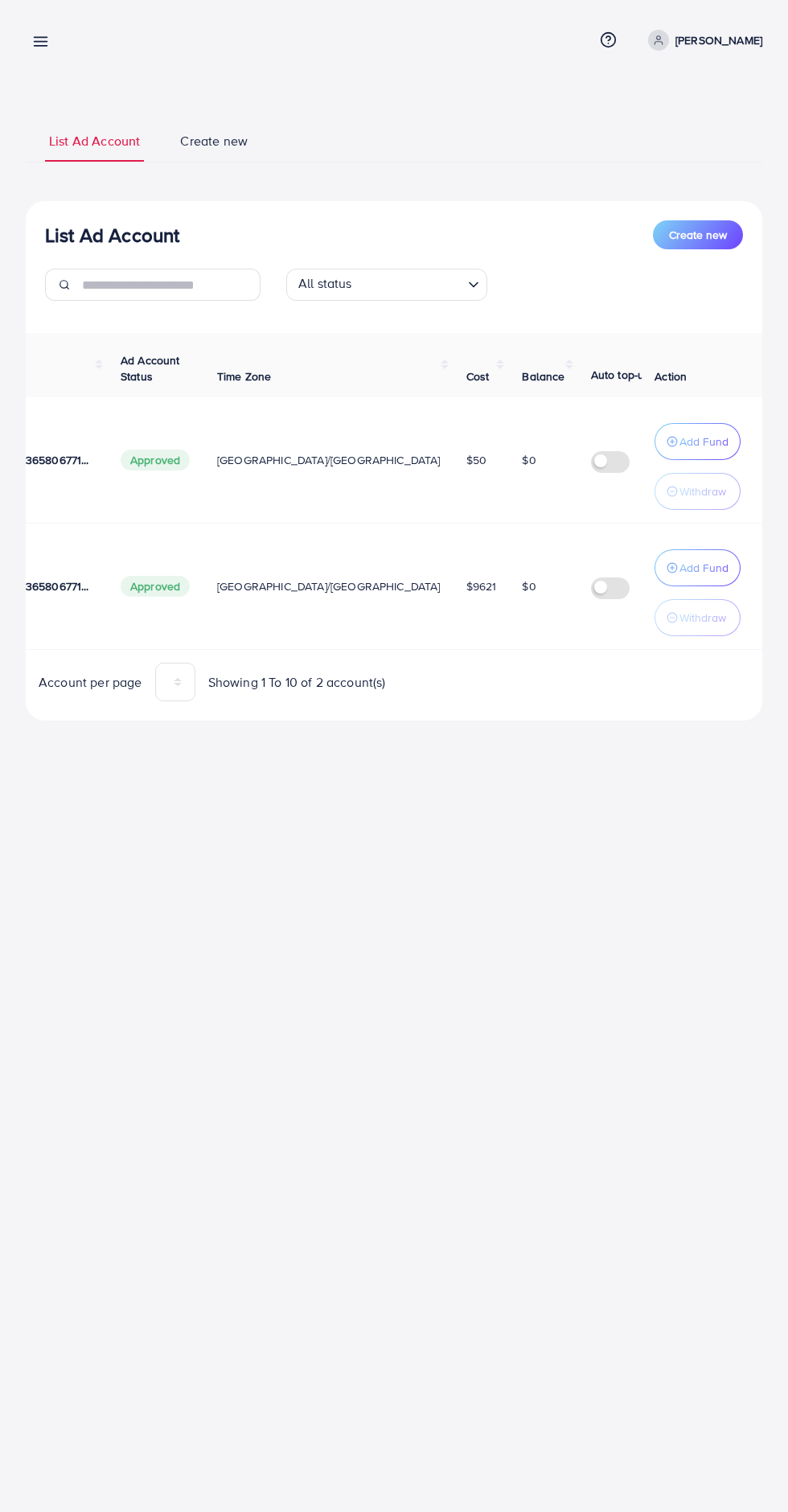
click at [717, 456] on button "Add Fund" at bounding box center [698, 441] width 86 height 37
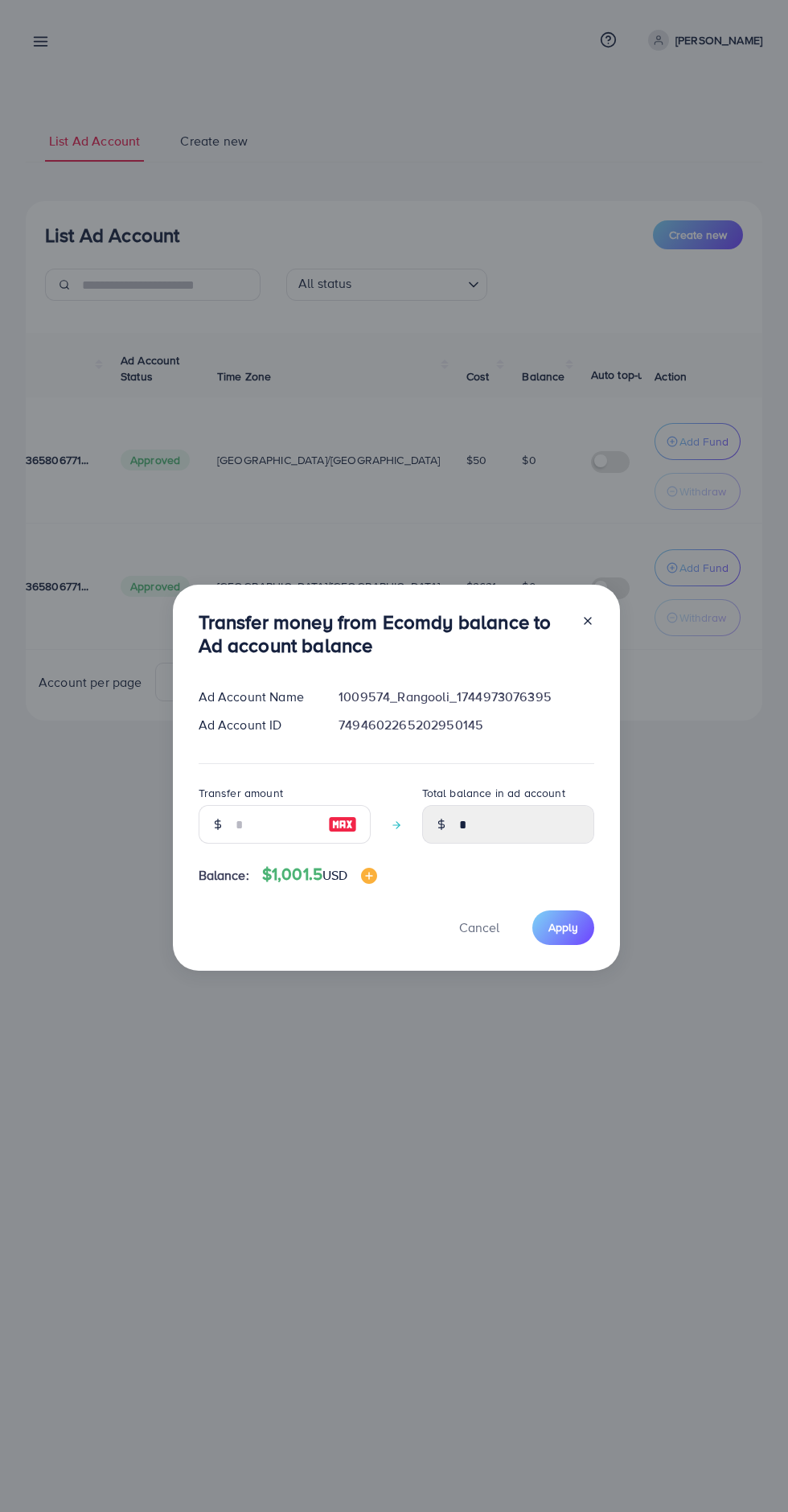
click at [585, 481] on div "Transfer money from Ecomdy balance to Ad account balance Ad Account Name 100957…" at bounding box center [394, 756] width 788 height 1512
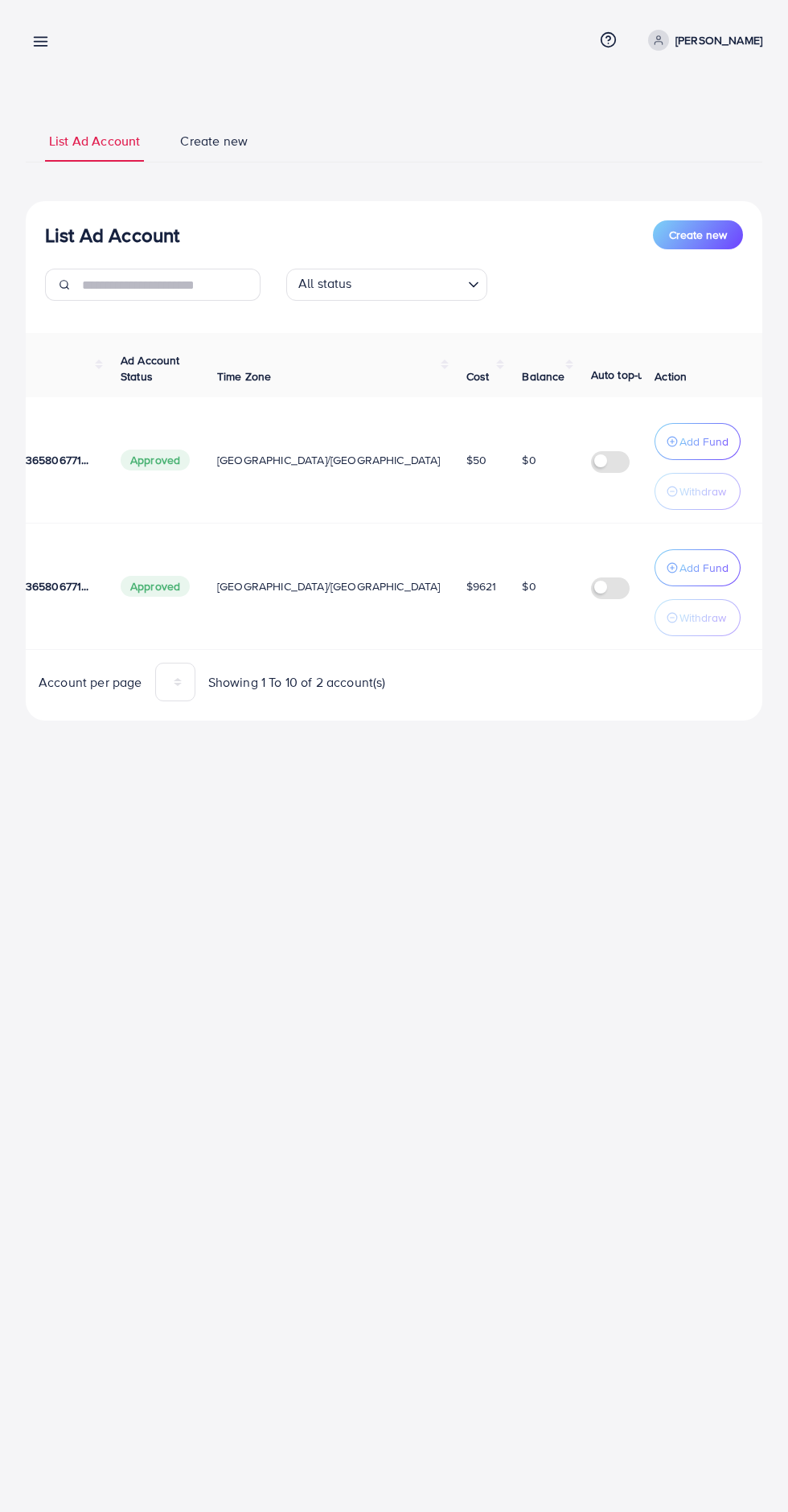
click at [709, 435] on p "Add Fund" at bounding box center [704, 441] width 49 height 19
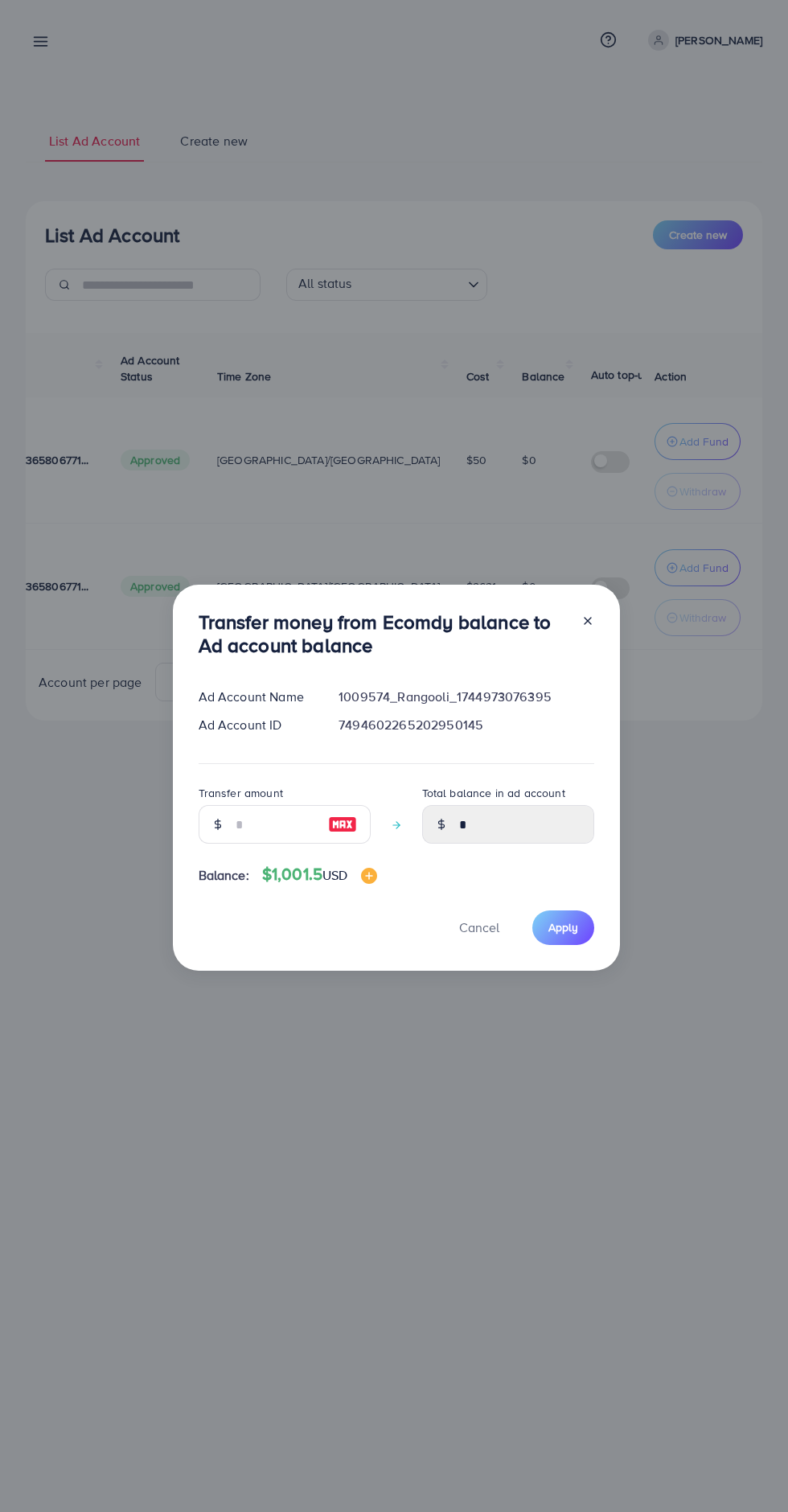
click at [687, 409] on div "Transfer money from Ecomdy balance to Ad account balance Ad Account Name 100957…" at bounding box center [394, 756] width 788 height 1512
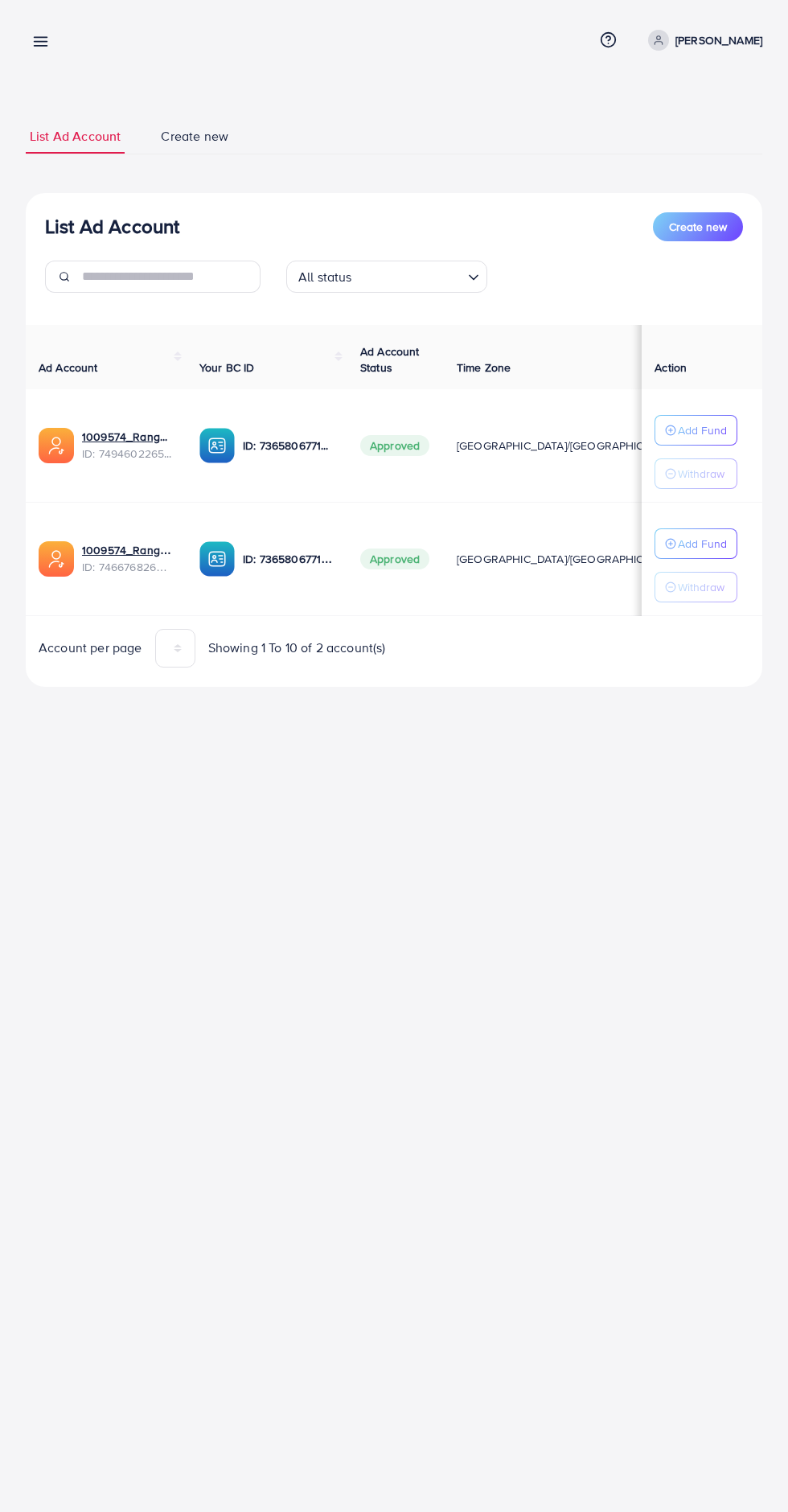
click at [40, 42] on line at bounding box center [40, 42] width 12 height 0
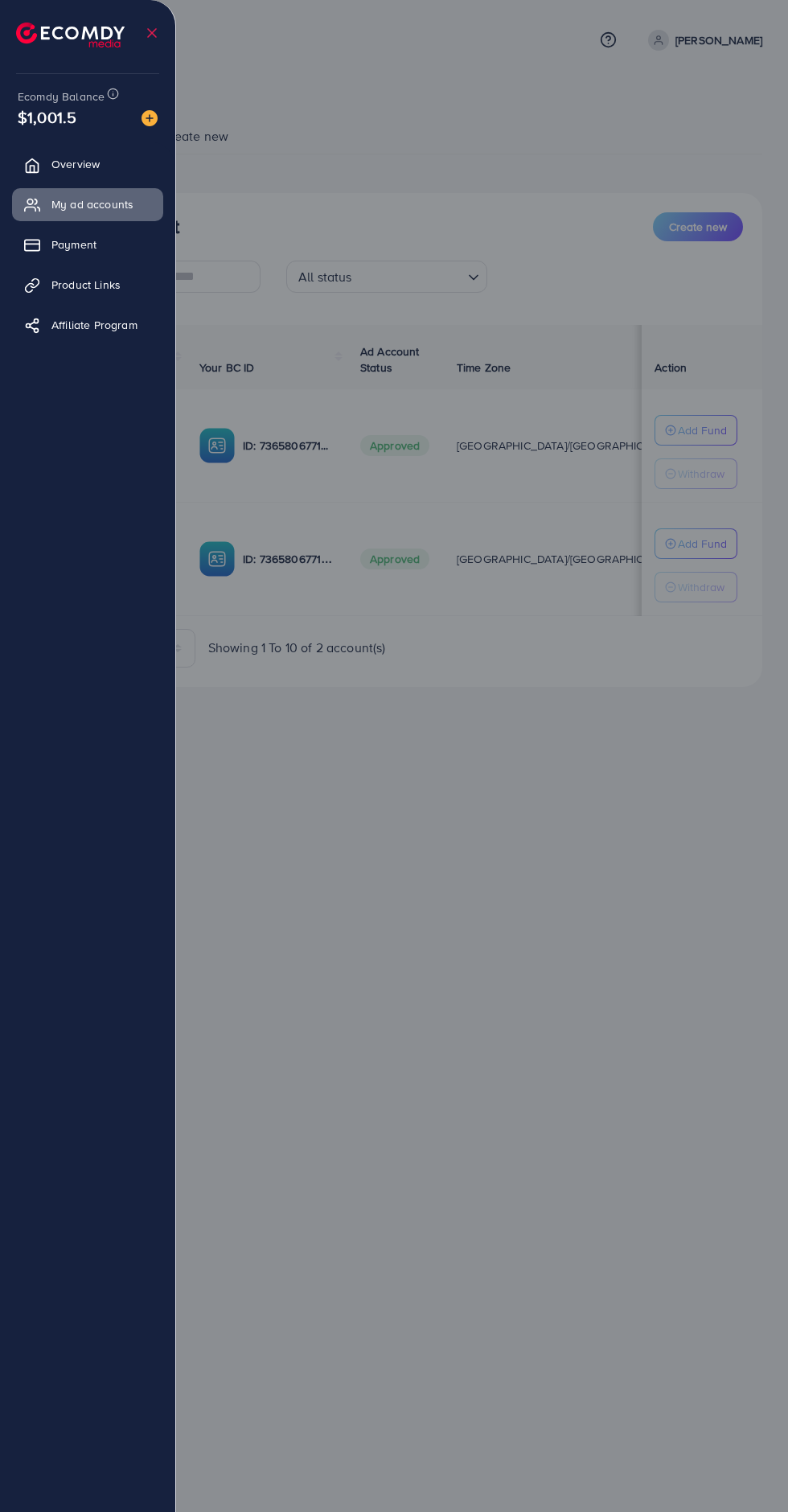
click at [677, 957] on div at bounding box center [394, 906] width 788 height 1813
